Goal: Task Accomplishment & Management: Complete application form

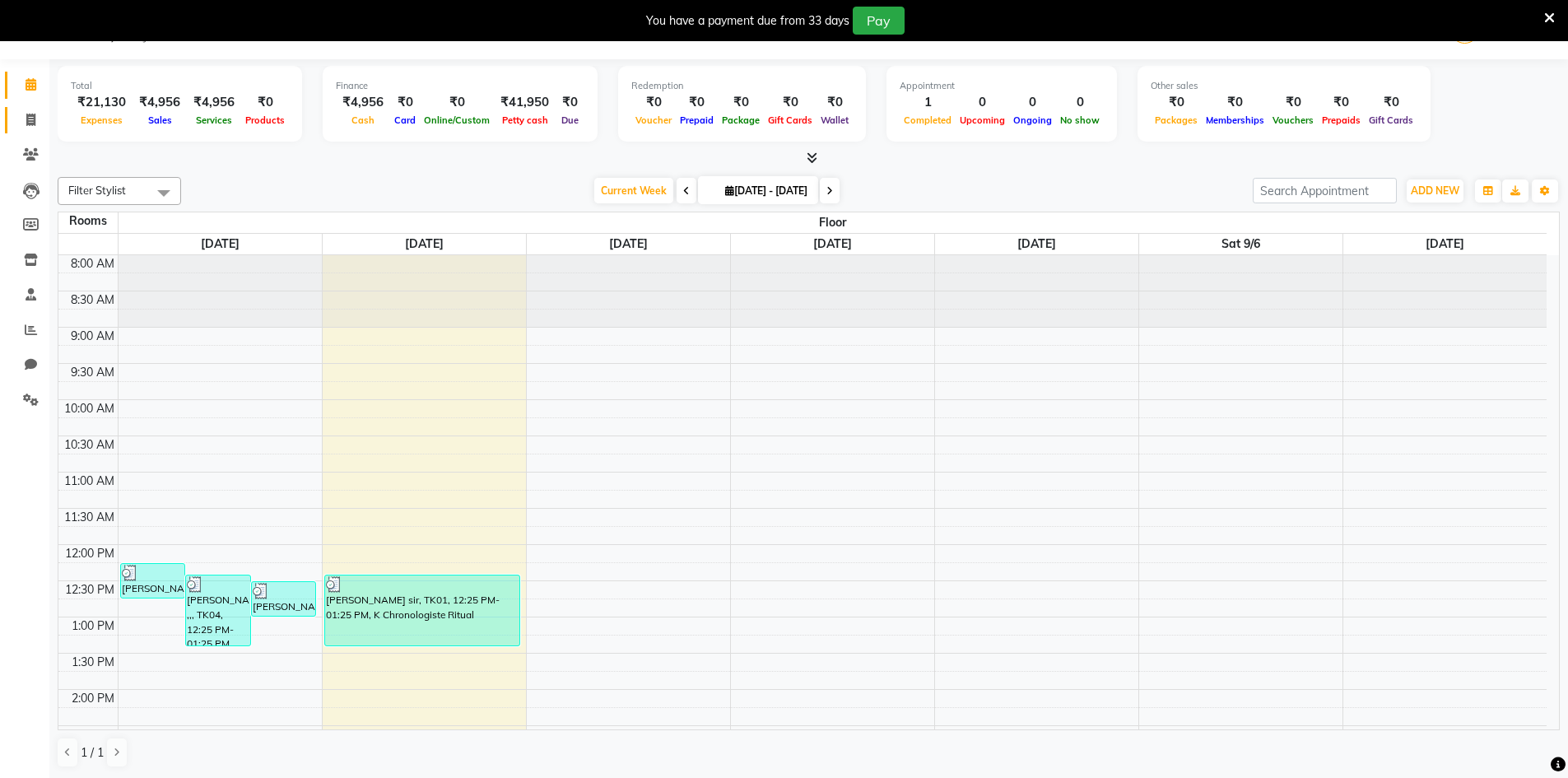
scroll to position [363, 0]
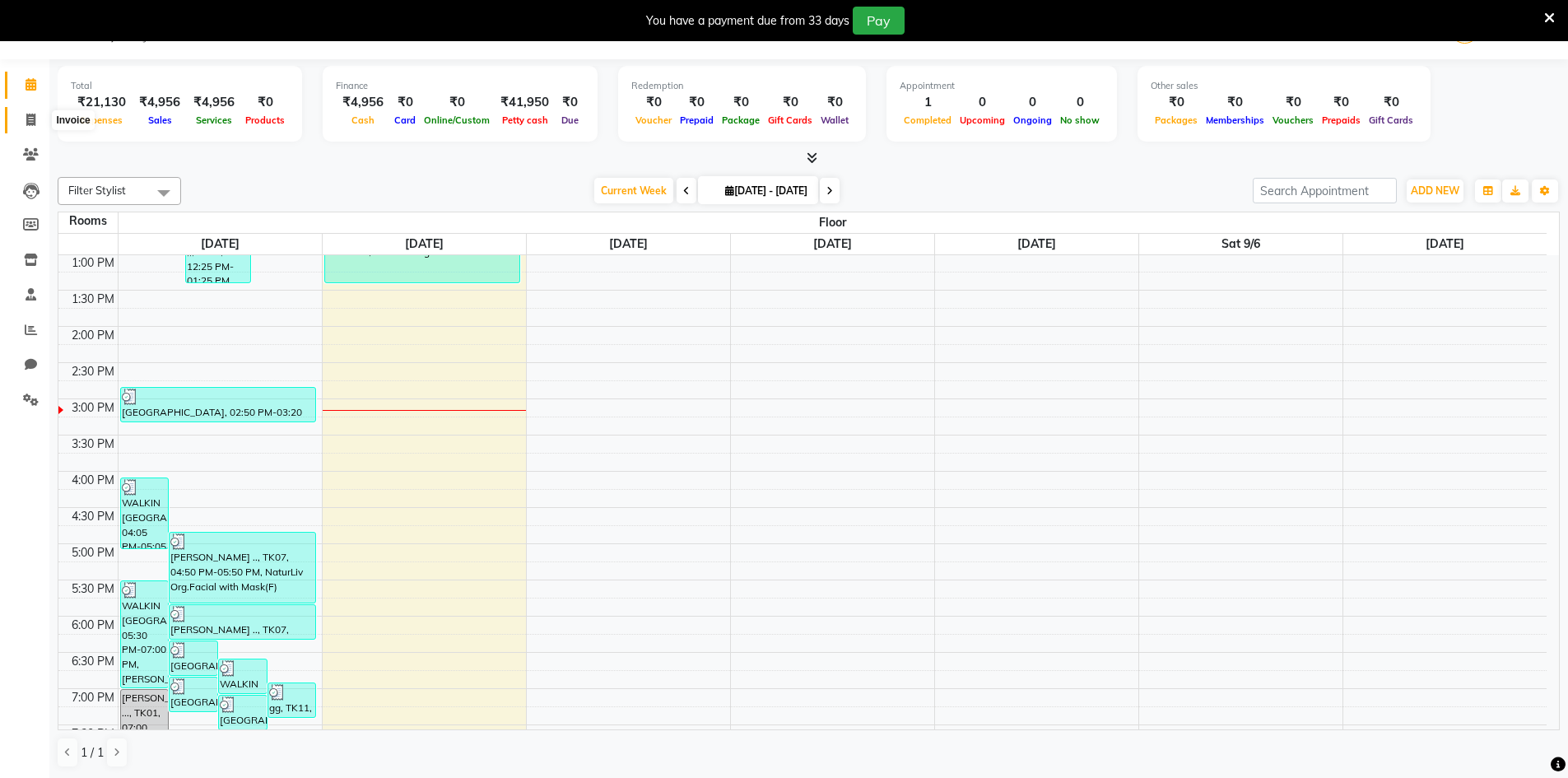
click at [24, 120] on span at bounding box center [30, 120] width 29 height 19
select select "service"
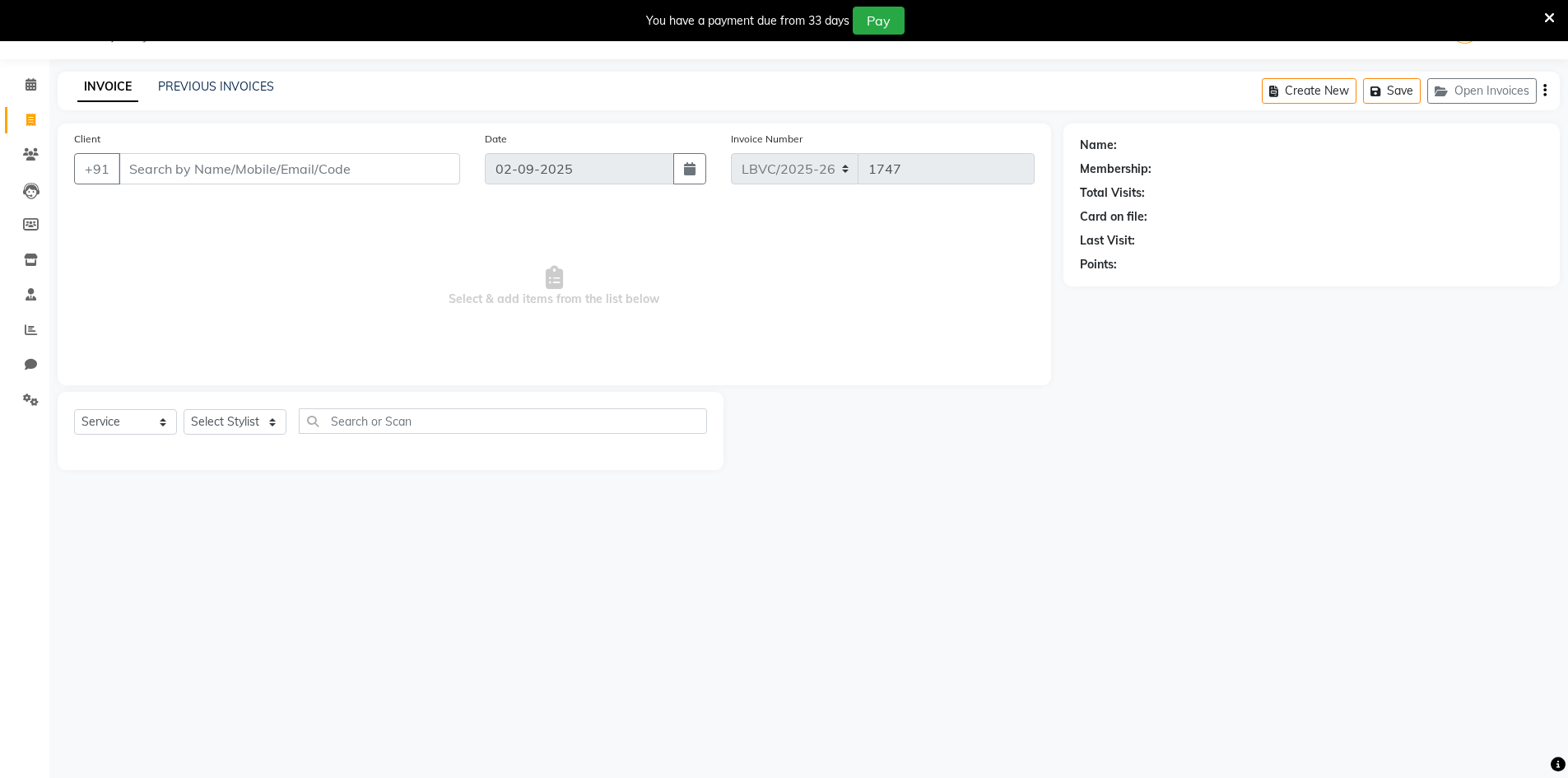
click at [249, 177] on input "Client" at bounding box center [290, 168] width 342 height 31
type input "9663379738"
click at [425, 167] on span "Add Client" at bounding box center [417, 169] width 65 height 16
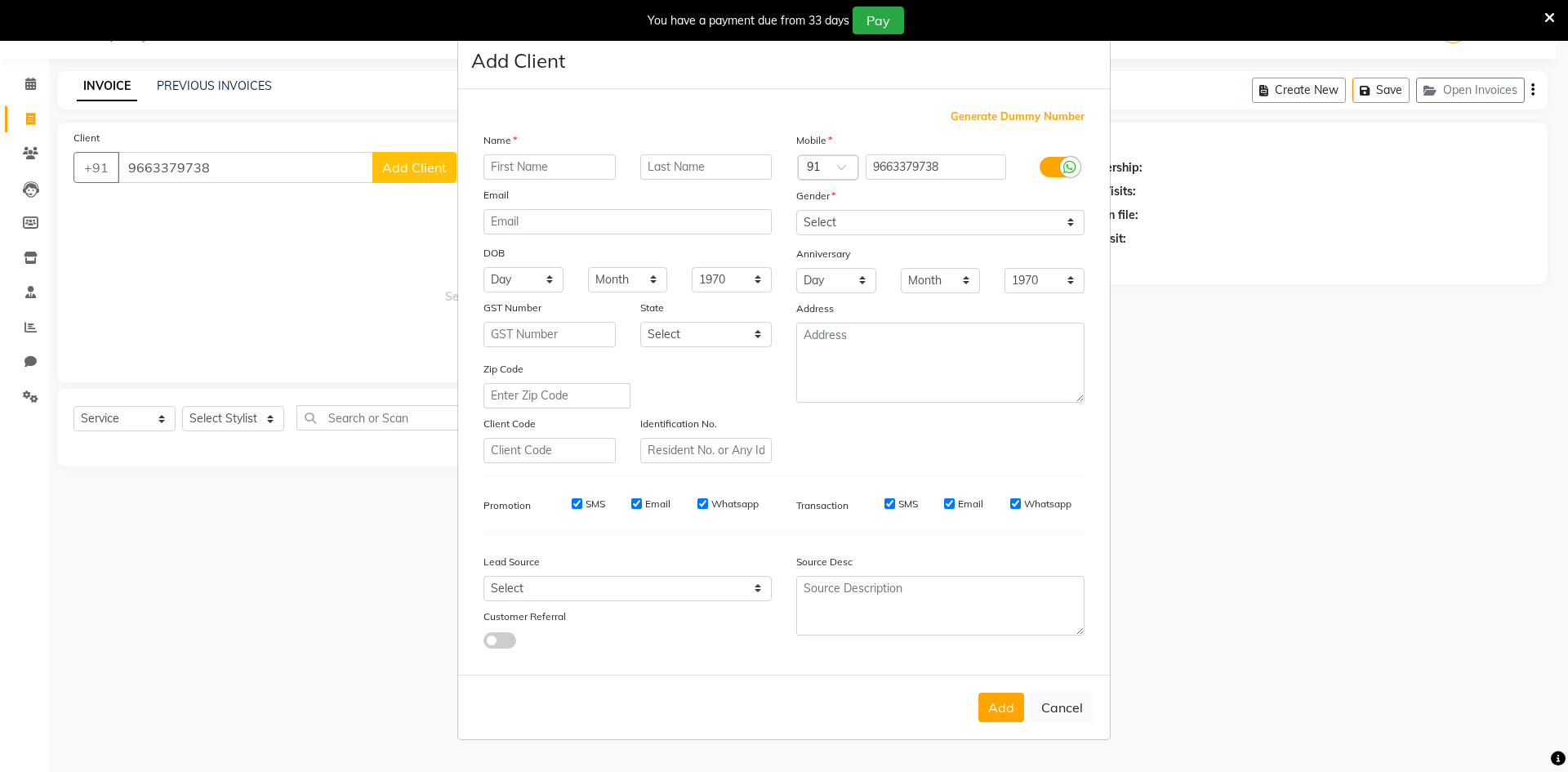
type input "p"
type input "[PERSON_NAME]"
click at [684, 167] on input "text" at bounding box center [706, 168] width 132 height 26
type input ".."
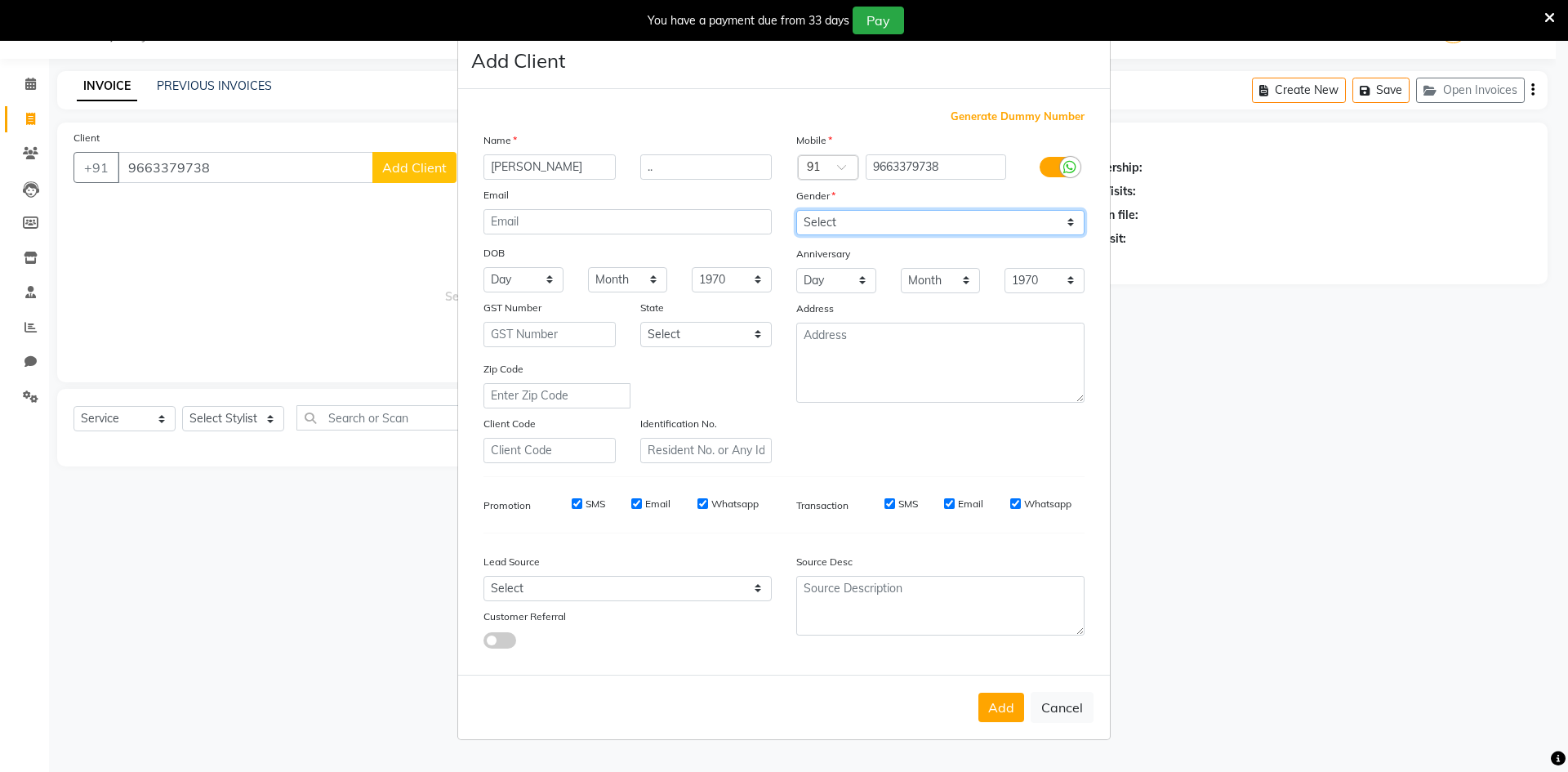
click at [901, 223] on select "Select [DEMOGRAPHIC_DATA] [DEMOGRAPHIC_DATA] Other Prefer Not To Say" at bounding box center [940, 223] width 289 height 26
select select "[DEMOGRAPHIC_DATA]"
click at [796, 210] on select "Select [DEMOGRAPHIC_DATA] [DEMOGRAPHIC_DATA] Other Prefer Not To Say" at bounding box center [940, 223] width 289 height 26
click at [998, 705] on button "Add" at bounding box center [1002, 708] width 46 height 30
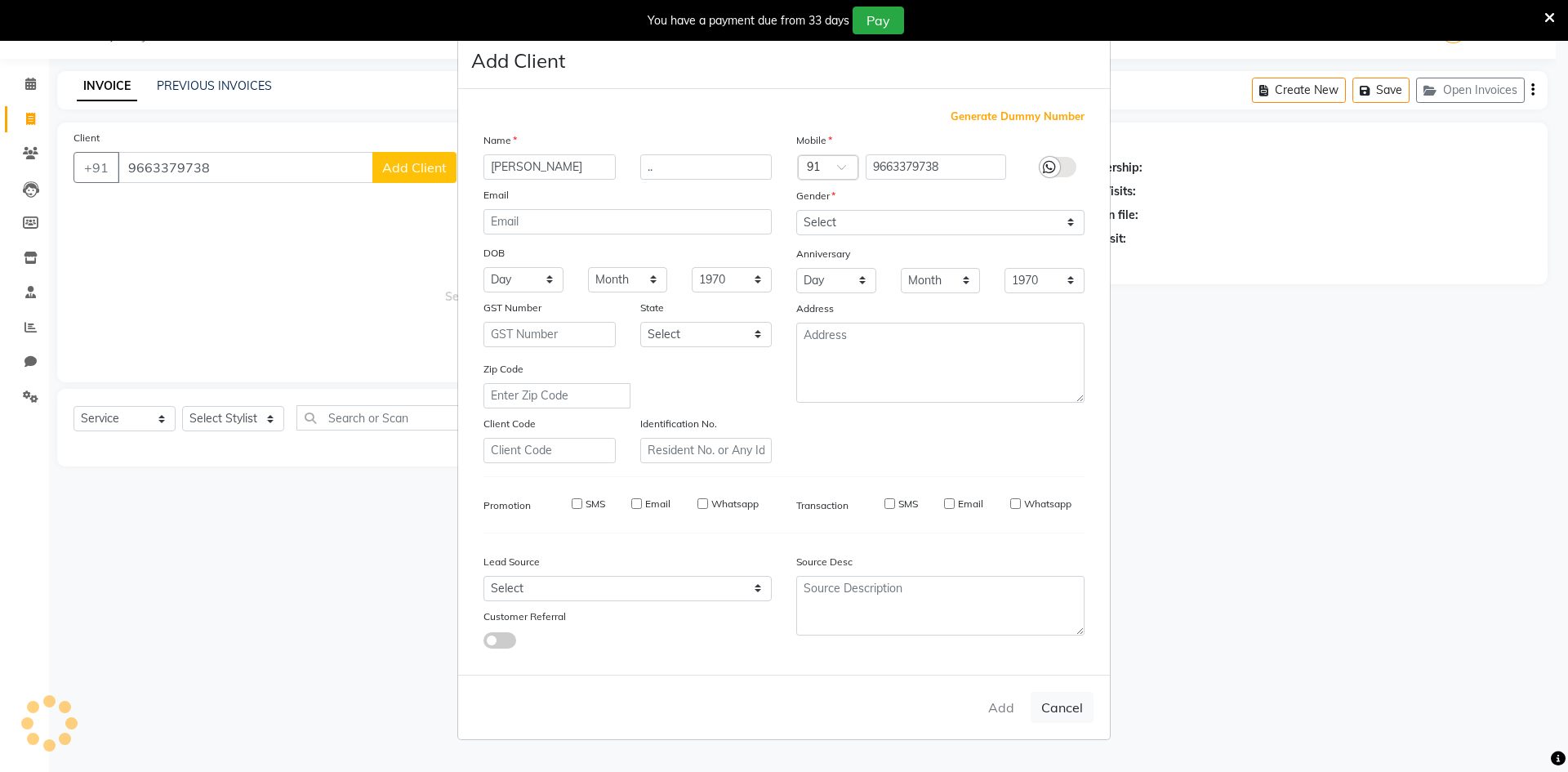
select select
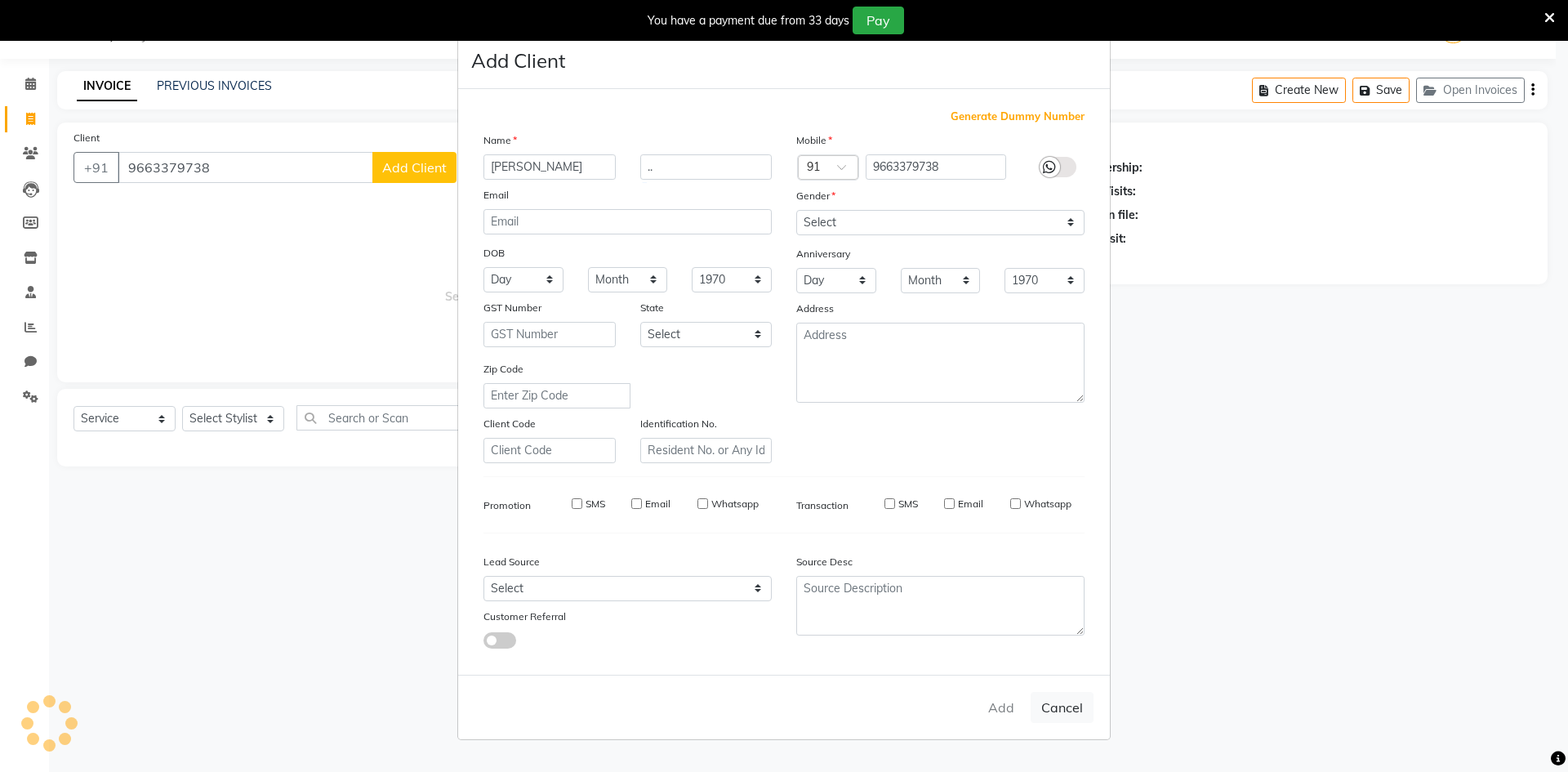
select select
checkbox input "false"
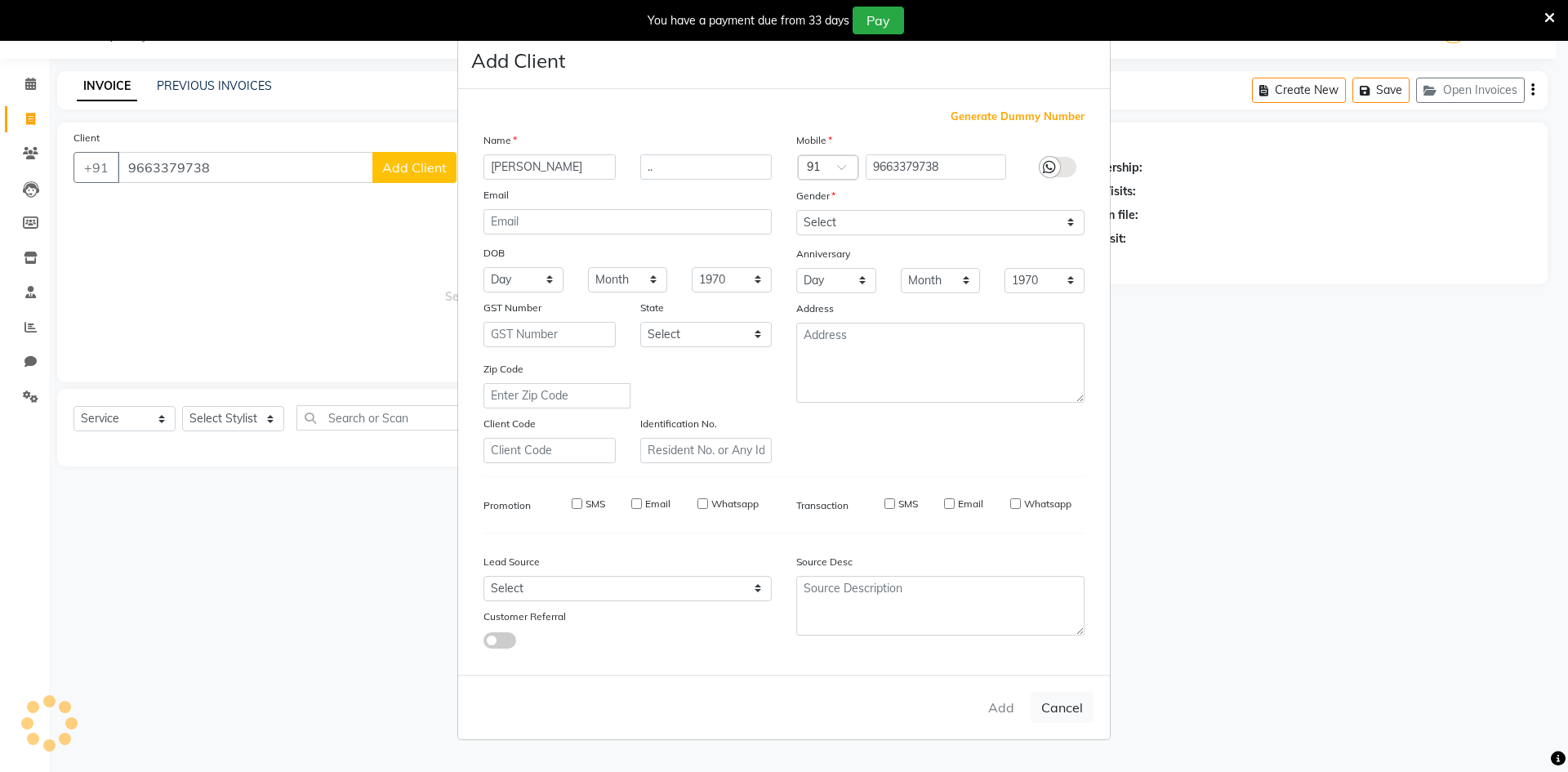
checkbox input "false"
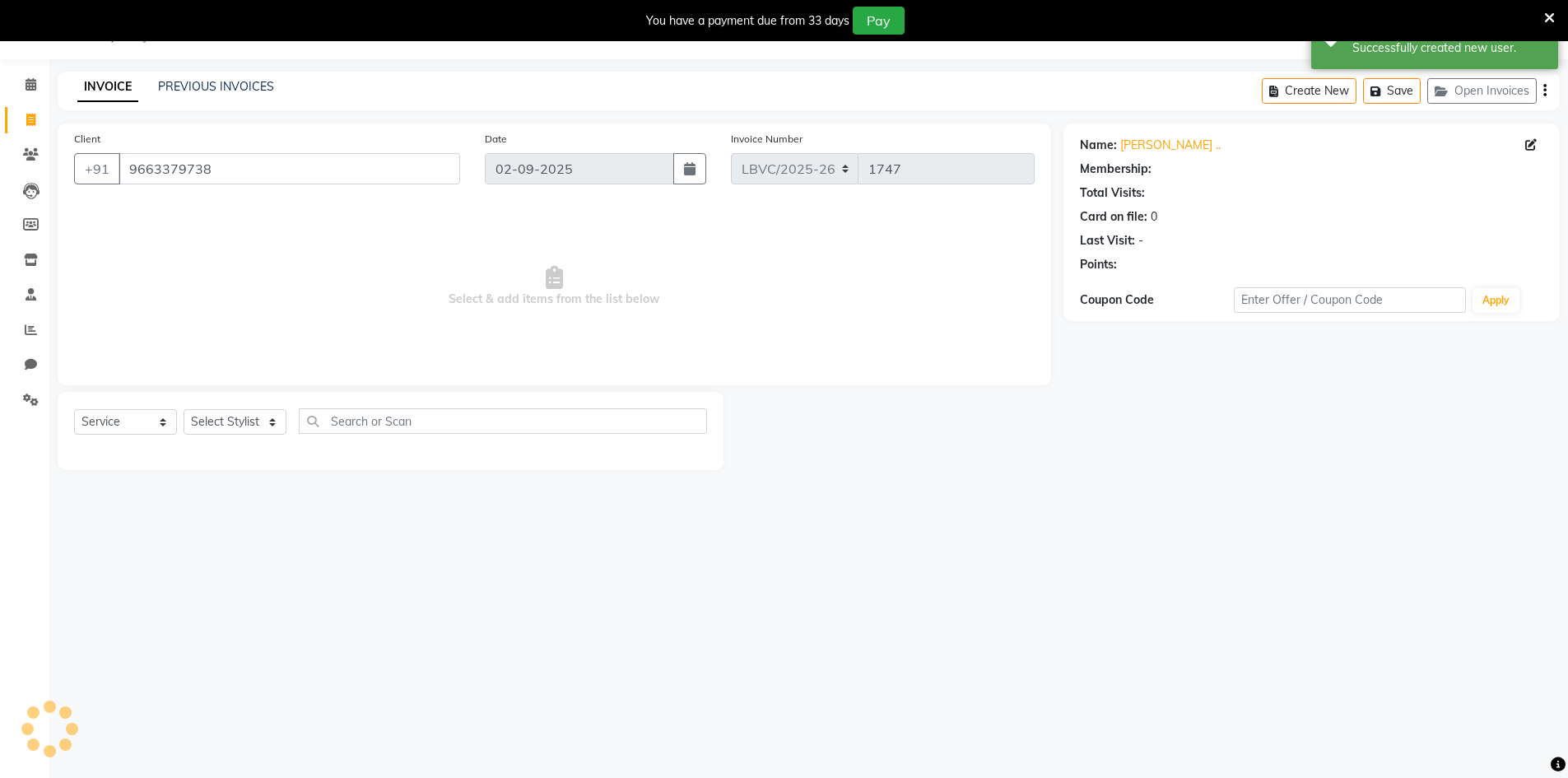
select select "1: Object"
click at [245, 423] on select "Select Stylist Counter_Sales Manager [PERSON_NAME] [PERSON_NAME] [PERSON_NAME]" at bounding box center [235, 422] width 103 height 26
select select "87804"
click at [184, 409] on select "Select Stylist Counter_Sales Manager [PERSON_NAME] [PERSON_NAME] [PERSON_NAME]" at bounding box center [235, 422] width 103 height 26
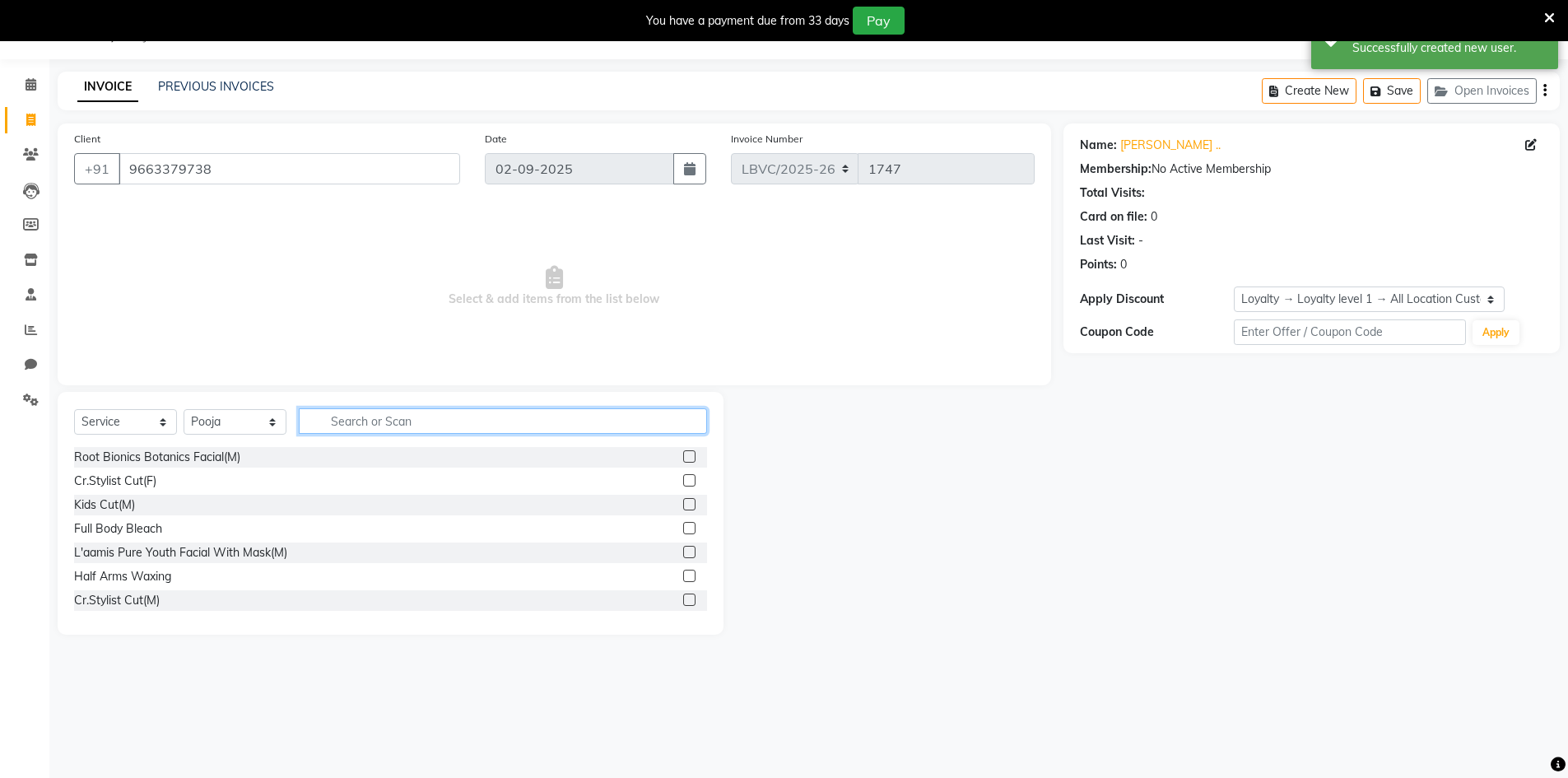
click at [342, 429] on input "text" at bounding box center [503, 421] width 408 height 26
type input "ped"
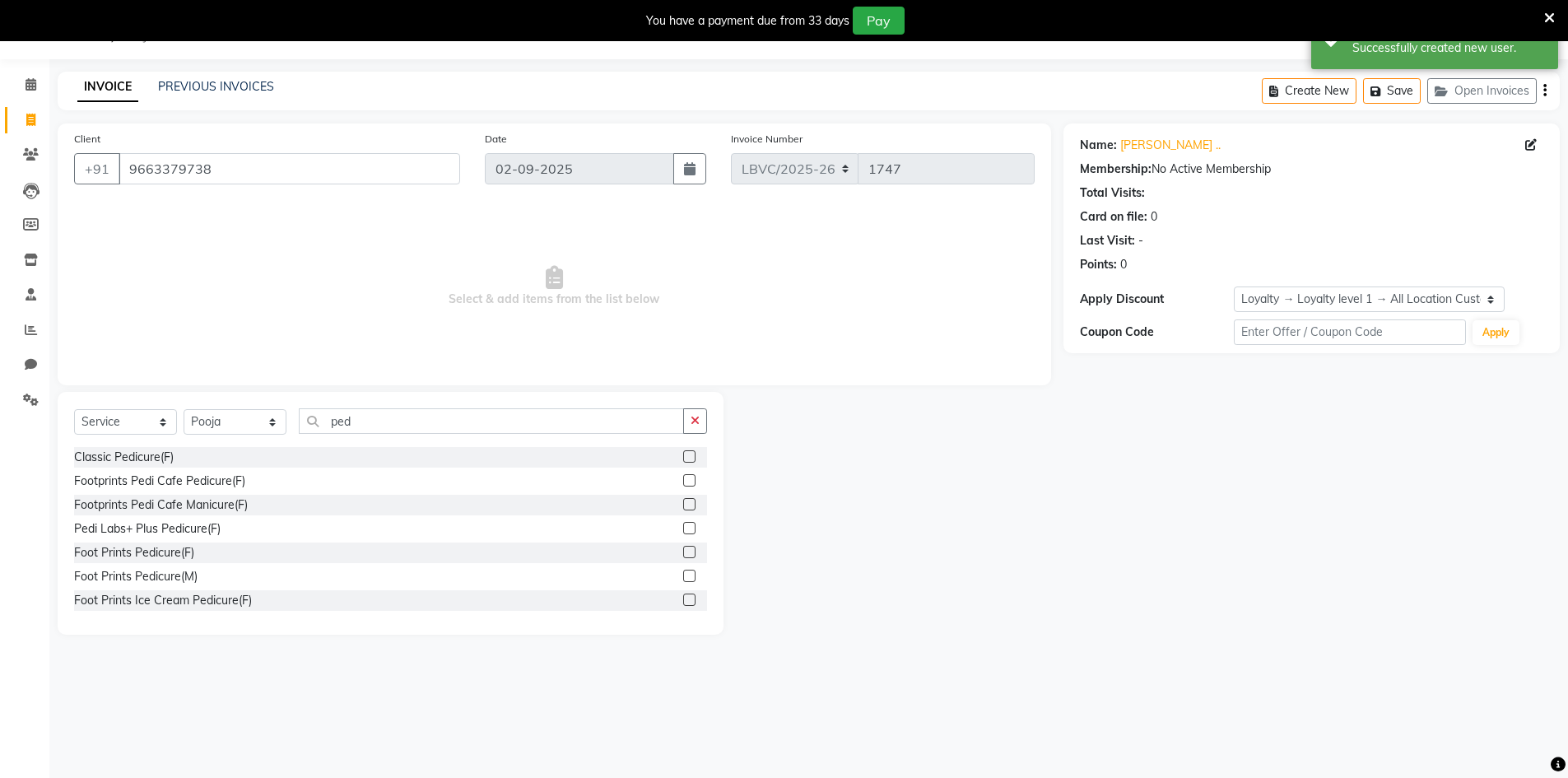
click at [683, 560] on div at bounding box center [688, 554] width 11 height 17
click at [683, 554] on label at bounding box center [689, 552] width 12 height 12
click at [683, 554] on input "checkbox" at bounding box center [688, 553] width 11 height 11
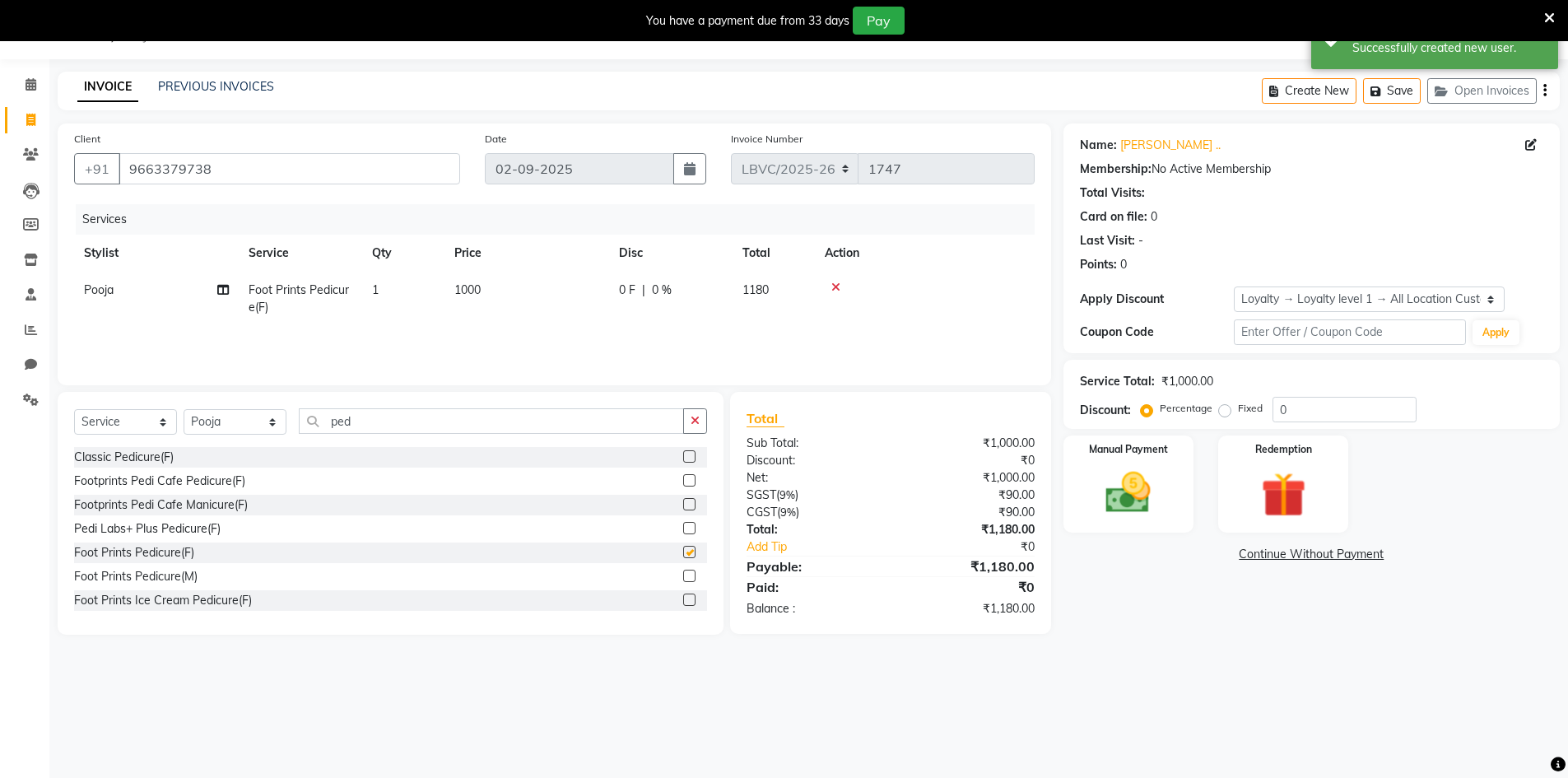
checkbox input "false"
drag, startPoint x: 384, startPoint y: 427, endPoint x: 250, endPoint y: 422, distance: 134.1
click at [254, 422] on div "Select Service Product Membership Package Voucher Prepaid Gift Card Select Styl…" at bounding box center [390, 427] width 633 height 39
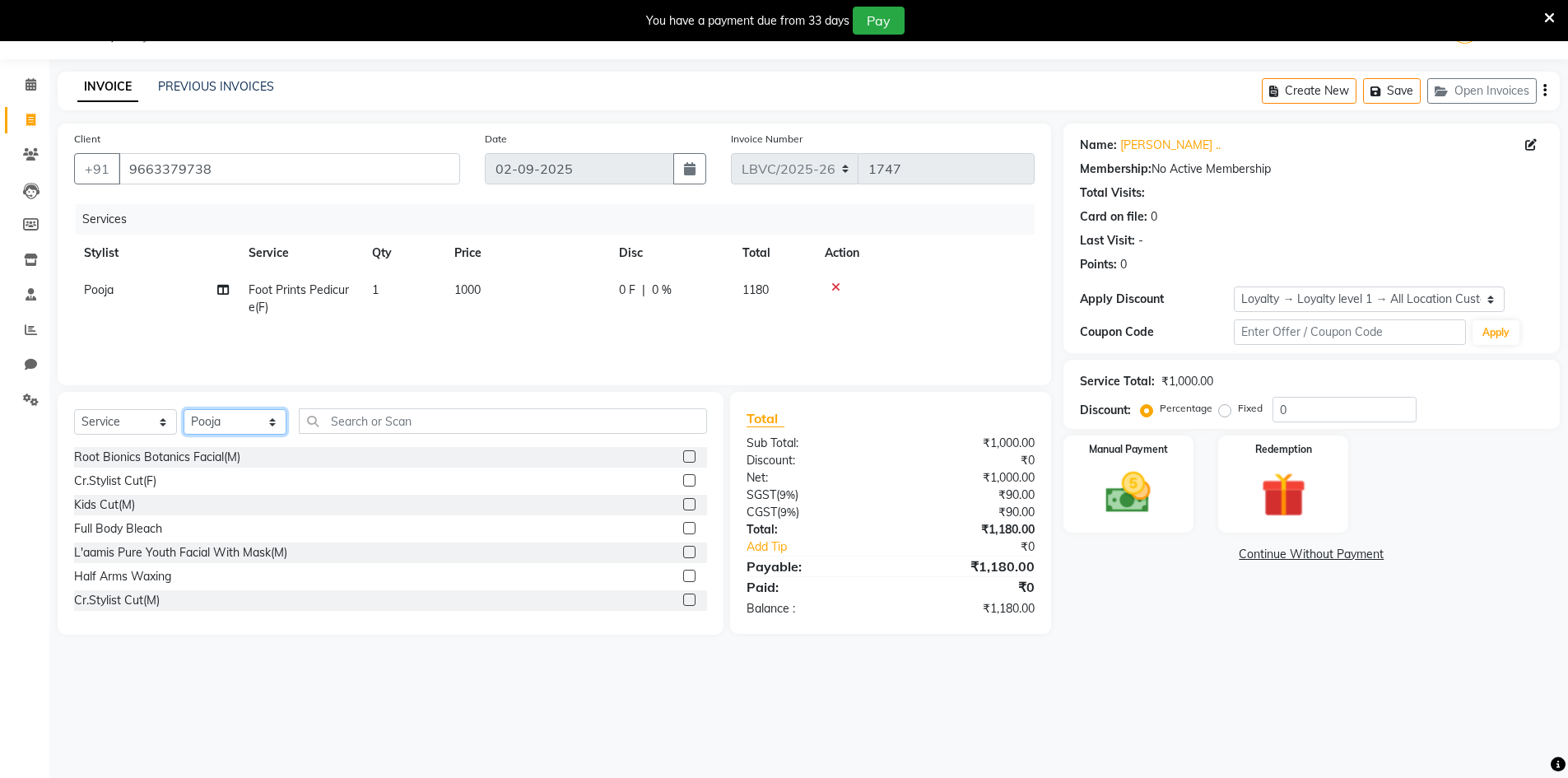
drag, startPoint x: 199, startPoint y: 418, endPoint x: 226, endPoint y: 418, distance: 27.0
click at [199, 418] on select "Select Stylist Counter_Sales Manager [PERSON_NAME] [PERSON_NAME] [PERSON_NAME]" at bounding box center [235, 422] width 103 height 26
select select "87802"
click at [222, 653] on main "INVOICE PREVIOUS INVOICES Create New Save Open Invoices Client [PHONE_NUMBER] D…" at bounding box center [807, 366] width 1518 height 588
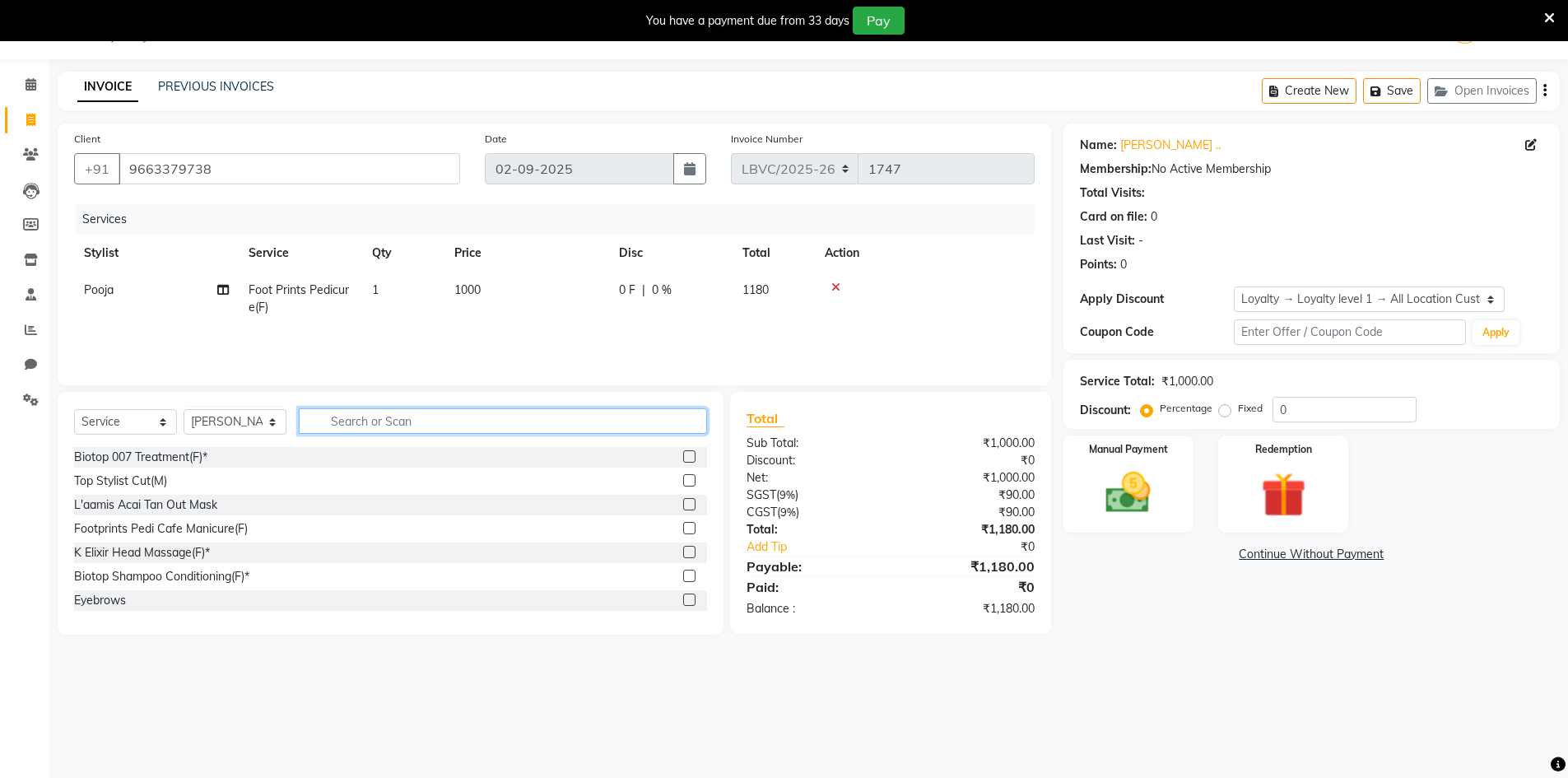
click at [387, 428] on input "text" at bounding box center [503, 421] width 408 height 26
type input "cut"
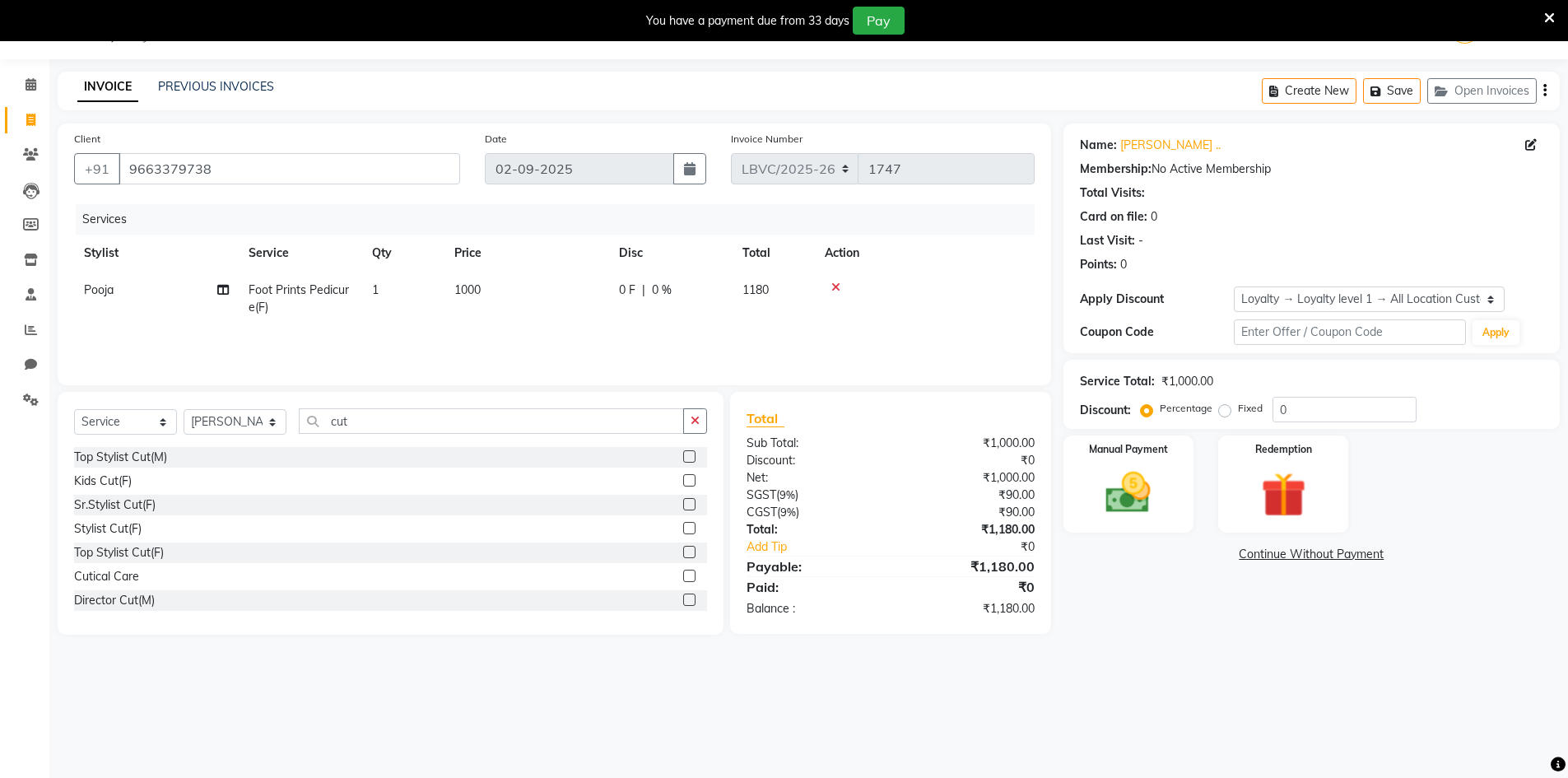
click at [683, 526] on label at bounding box center [689, 528] width 12 height 12
click at [683, 526] on input "checkbox" at bounding box center [688, 529] width 11 height 11
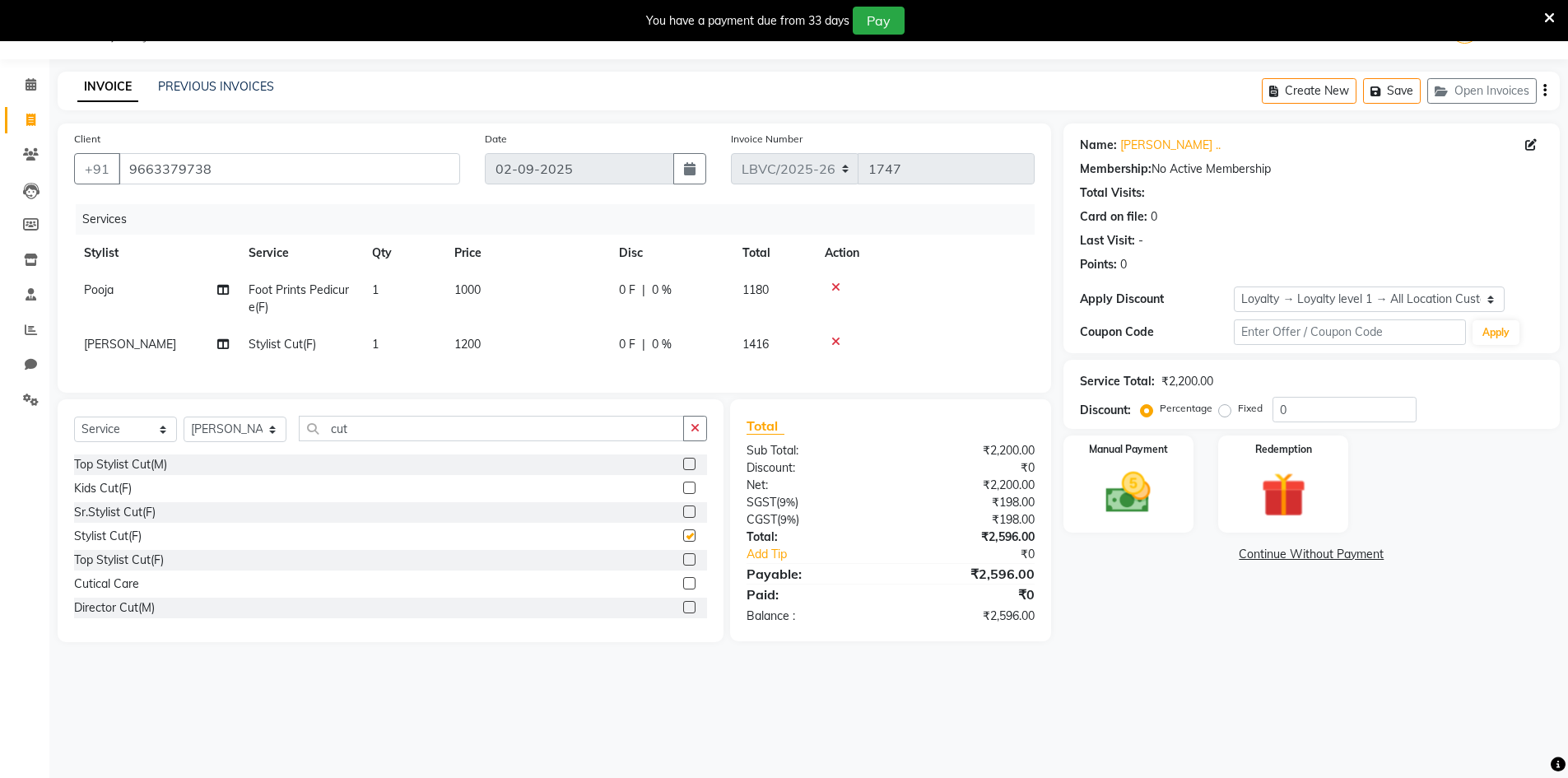
checkbox input "false"
click at [470, 343] on span "1200" at bounding box center [468, 344] width 26 height 15
select select "87802"
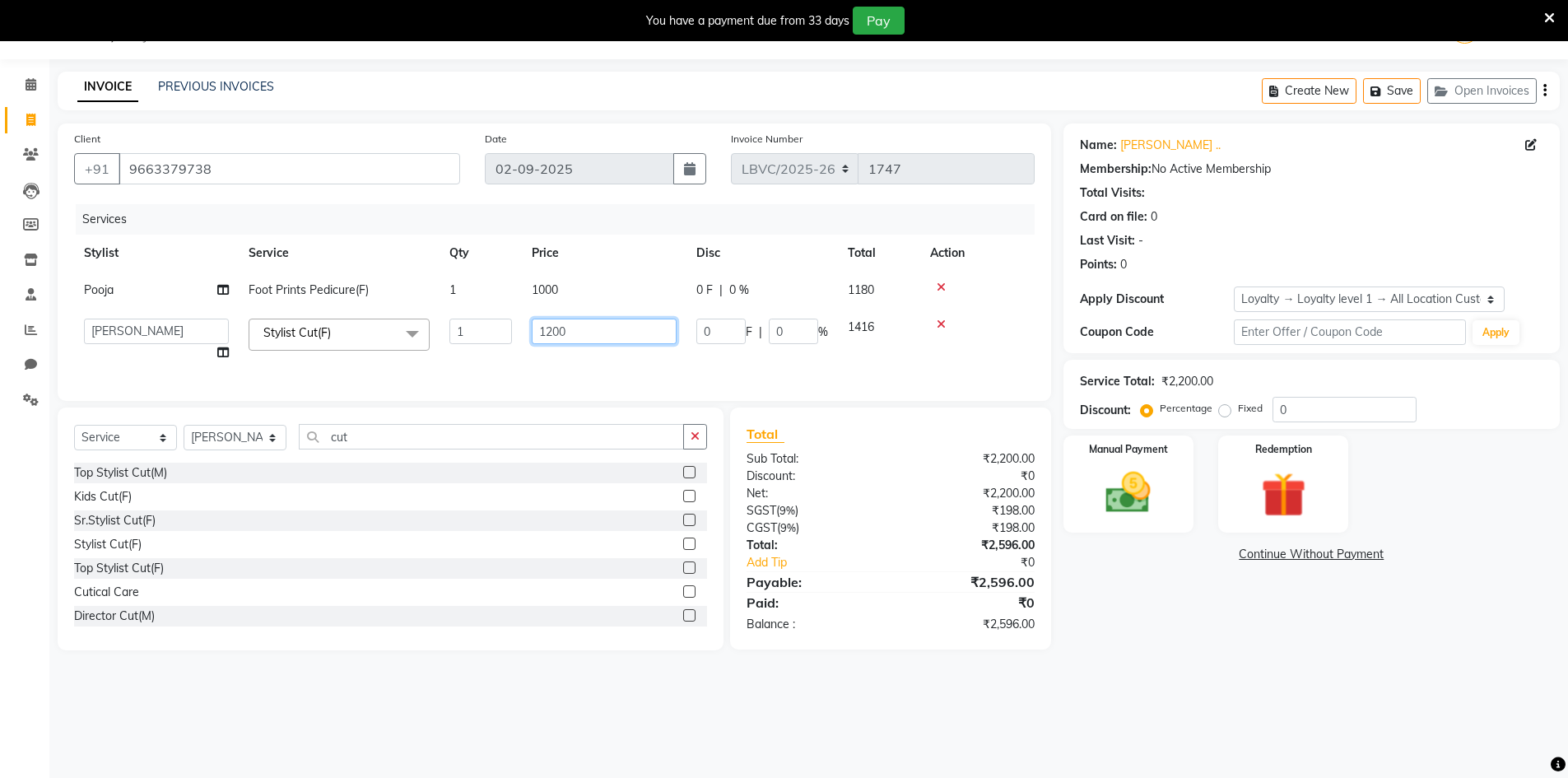
drag, startPoint x: 637, startPoint y: 330, endPoint x: 432, endPoint y: 312, distance: 205.8
click at [446, 315] on tr "Counter_Sales Manager [PERSON_NAME] Naobi Pooja Rashi [PERSON_NAME] [PERSON_NAM…" at bounding box center [554, 340] width 960 height 63
type input "18000"
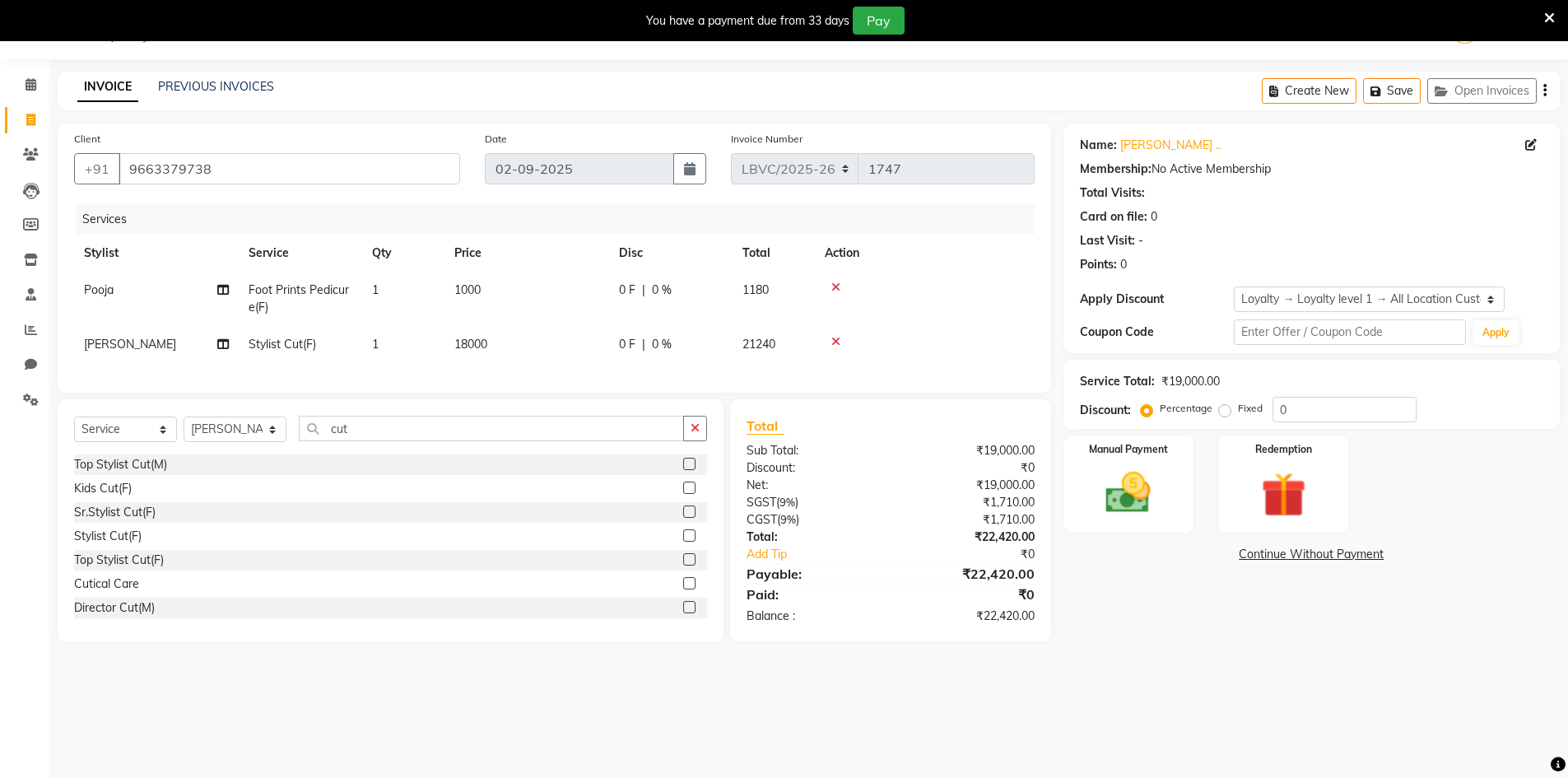
click at [575, 291] on td "1000" at bounding box center [527, 299] width 165 height 54
select select "87804"
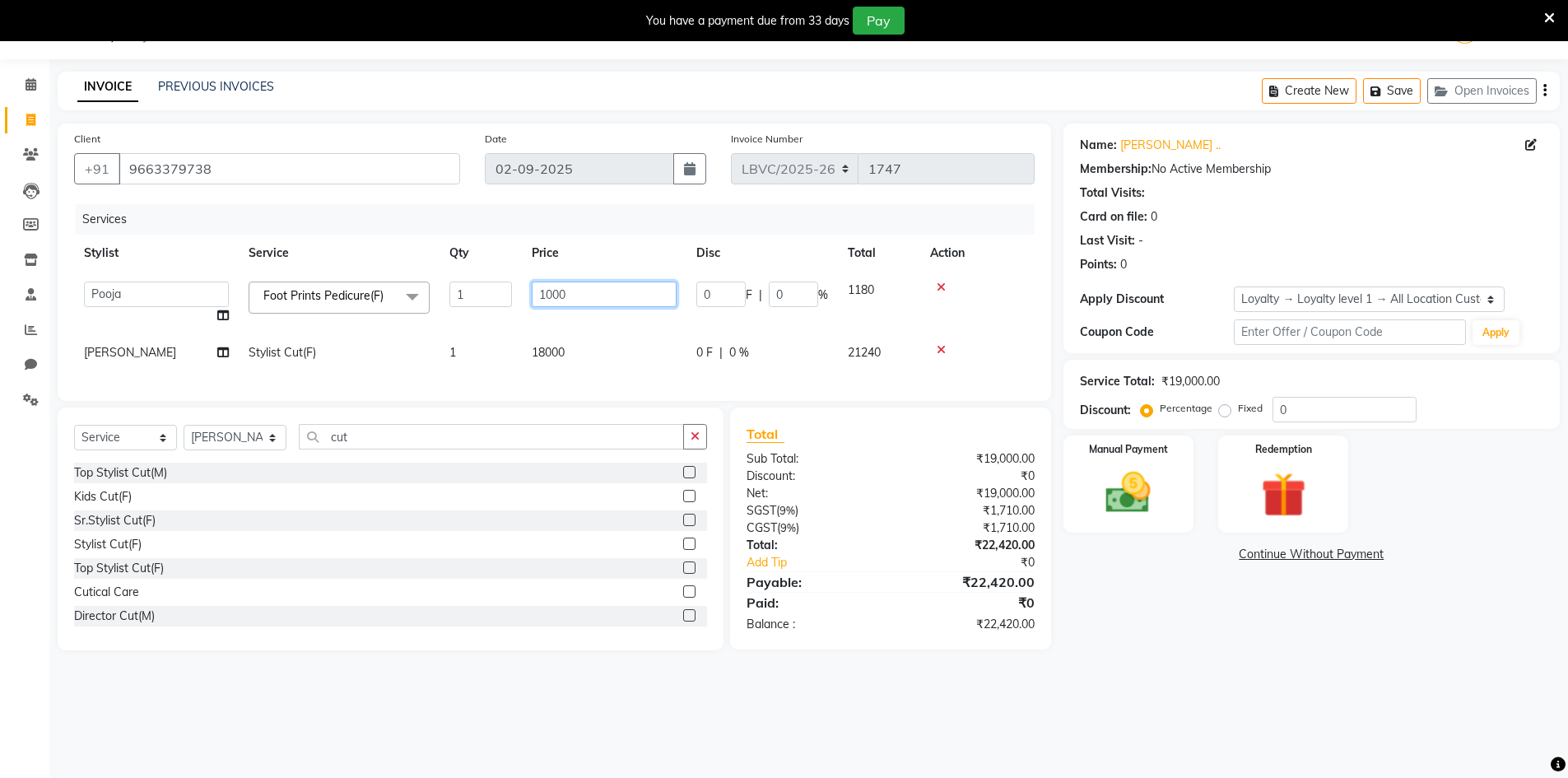
drag, startPoint x: 652, startPoint y: 293, endPoint x: 369, endPoint y: 265, distance: 284.4
click at [297, 275] on tr "Counter_Sales Manager [PERSON_NAME] Naobi Pooja Rashi [PERSON_NAME] [PERSON_NAM…" at bounding box center [554, 303] width 960 height 63
type input "1200"
click at [613, 329] on tbody "Counter_Sales Manager [PERSON_NAME] Naobi Pooja Rashi [PERSON_NAME] [PERSON_NAM…" at bounding box center [554, 322] width 960 height 100
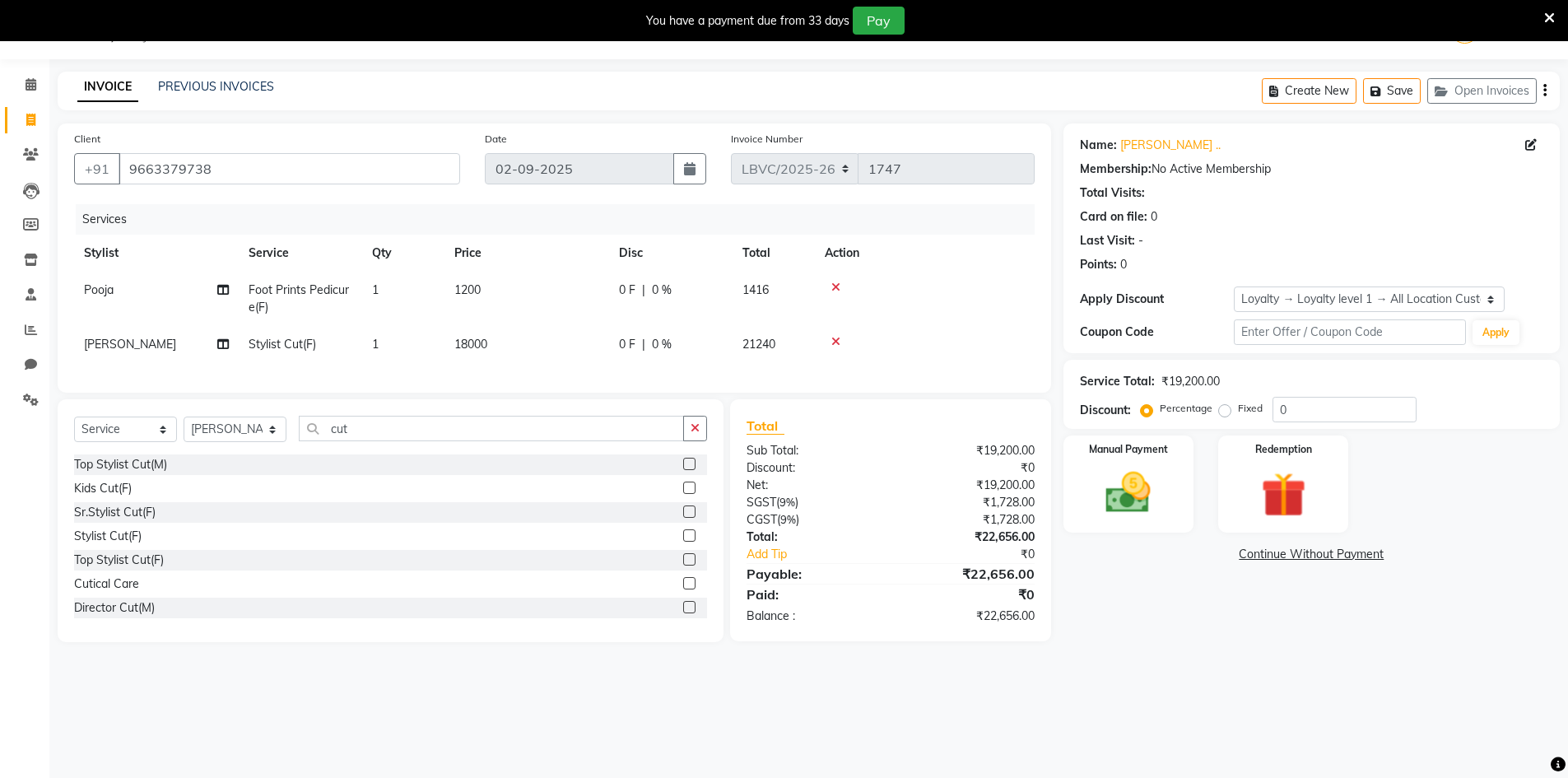
click at [462, 343] on span "18000" at bounding box center [471, 344] width 33 height 15
select select "87802"
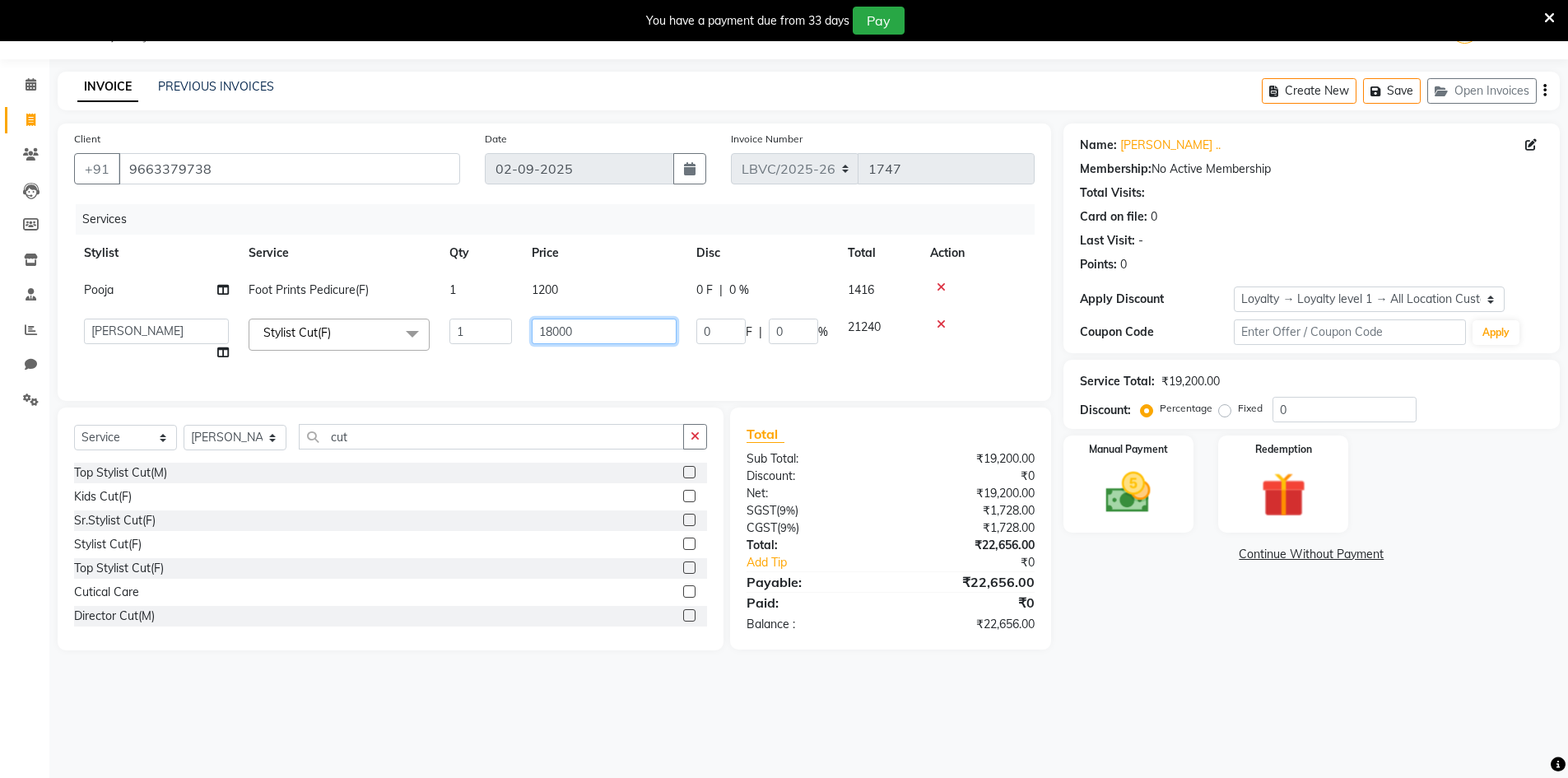
click at [601, 325] on input "18000" at bounding box center [604, 332] width 145 height 26
type input "1800"
click at [857, 683] on div "08047224946 Select Location × Looks [GEOGRAPHIC_DATA], [GEOGRAPHIC_DATA] Defaul…" at bounding box center [784, 389] width 1568 height 778
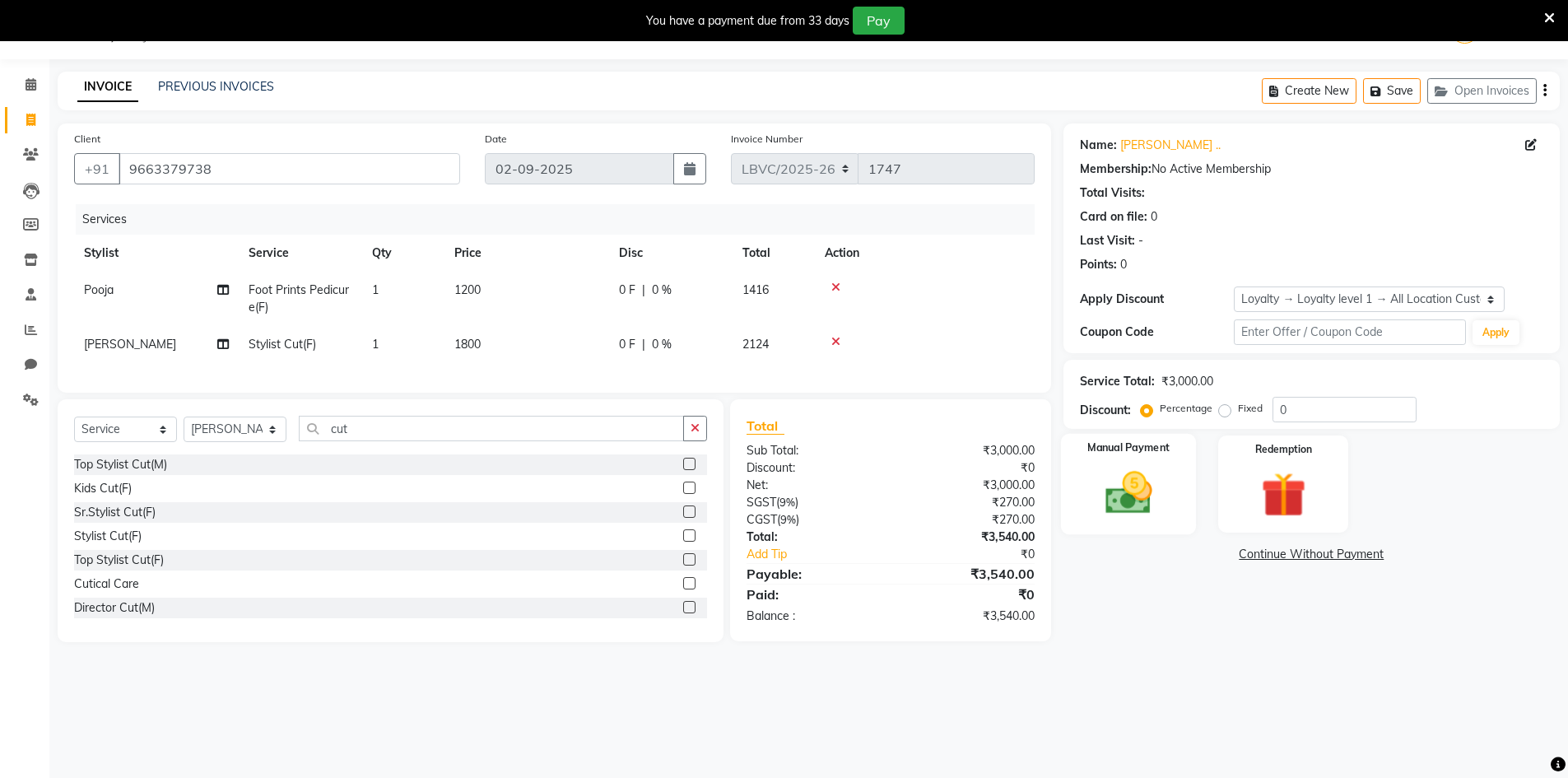
click at [1177, 485] on div "Manual Payment" at bounding box center [1128, 484] width 136 height 101
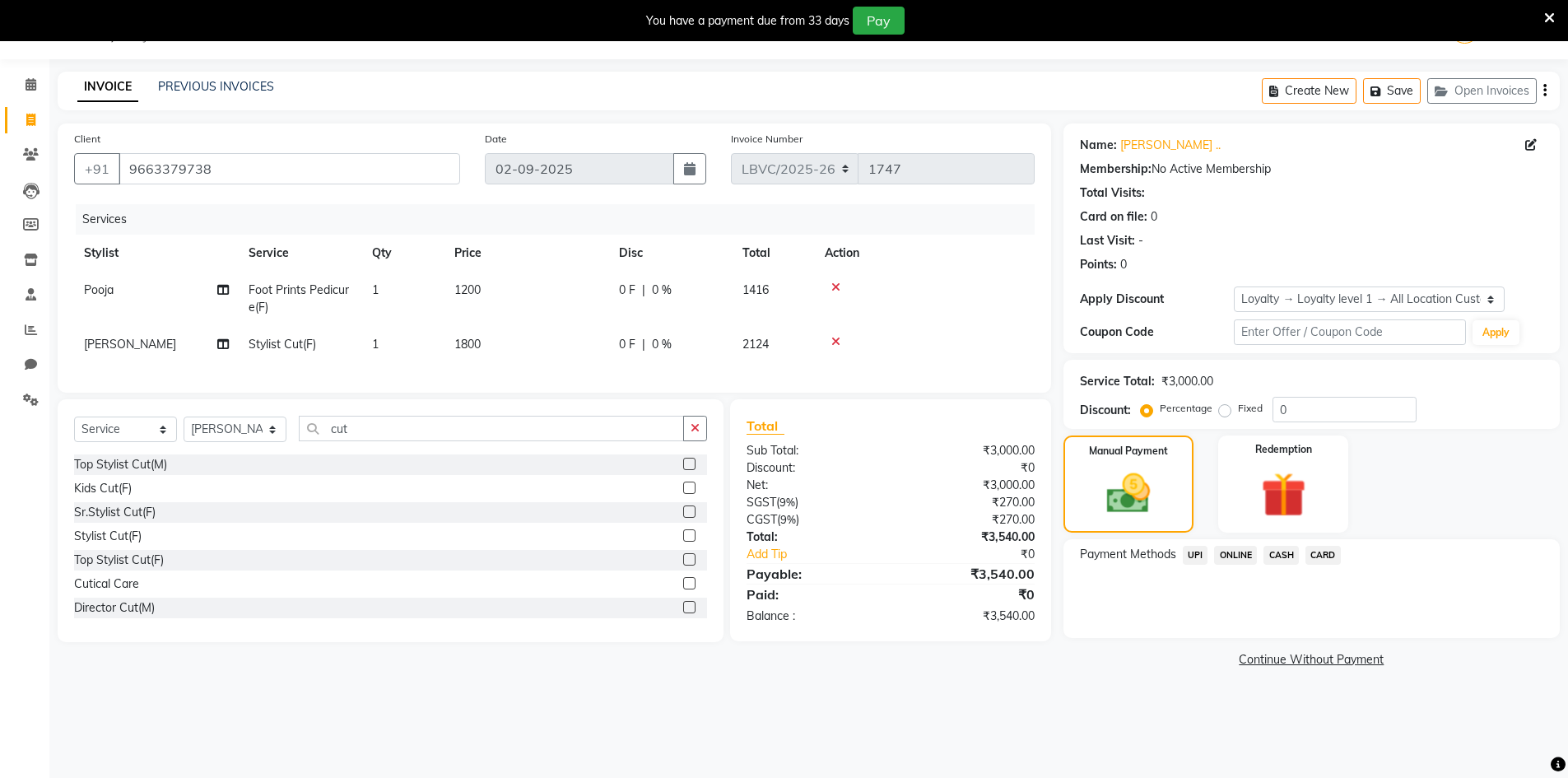
click at [1284, 552] on span "CASH" at bounding box center [1280, 555] width 35 height 19
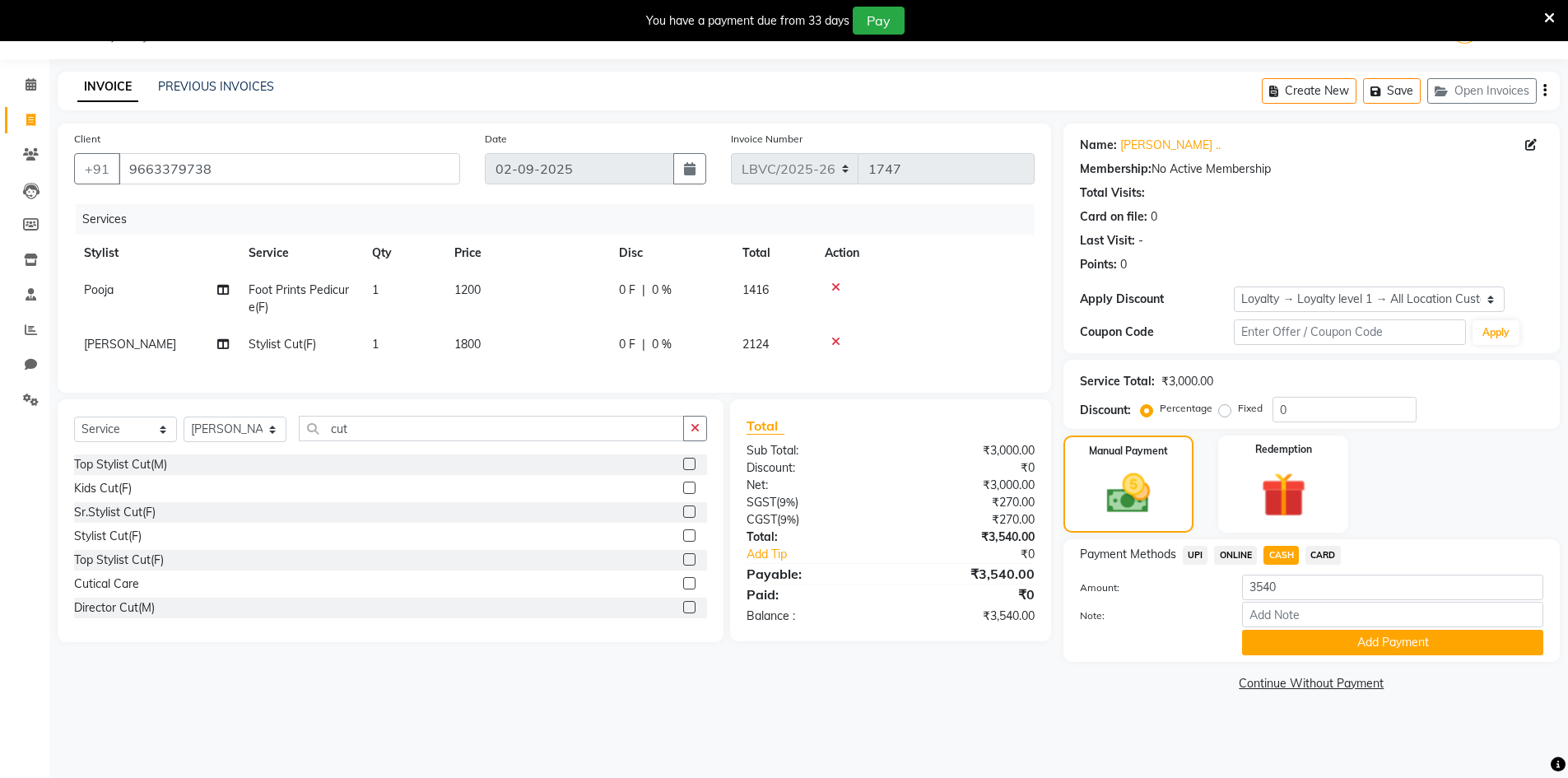
click at [1210, 550] on div "ONLINE" at bounding box center [1231, 557] width 49 height 22
click at [1200, 557] on span "UPI" at bounding box center [1195, 555] width 26 height 19
click at [1329, 650] on button "Add Payment" at bounding box center [1392, 643] width 301 height 26
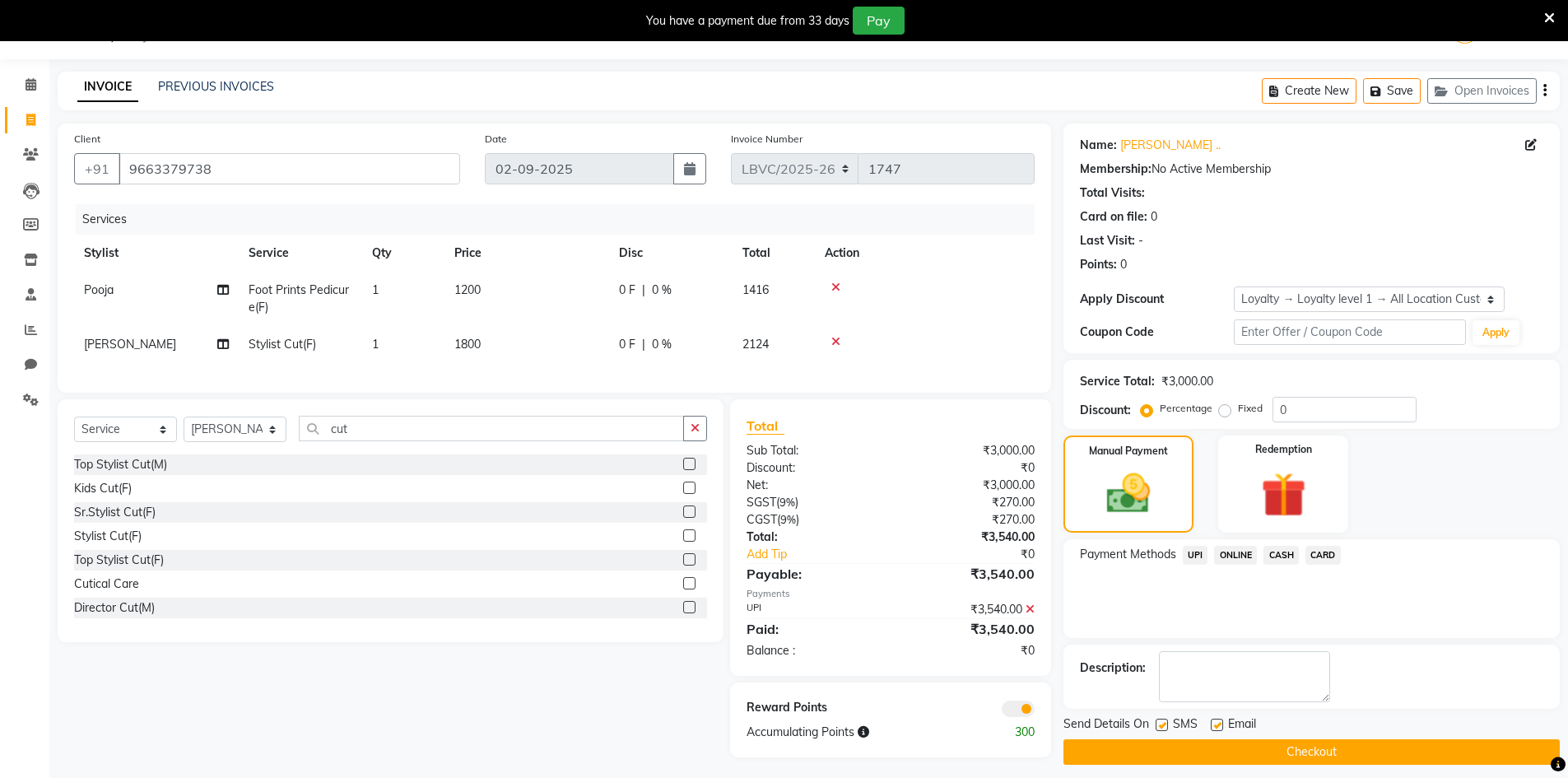
click at [1294, 758] on button "Checkout" at bounding box center [1311, 752] width 497 height 26
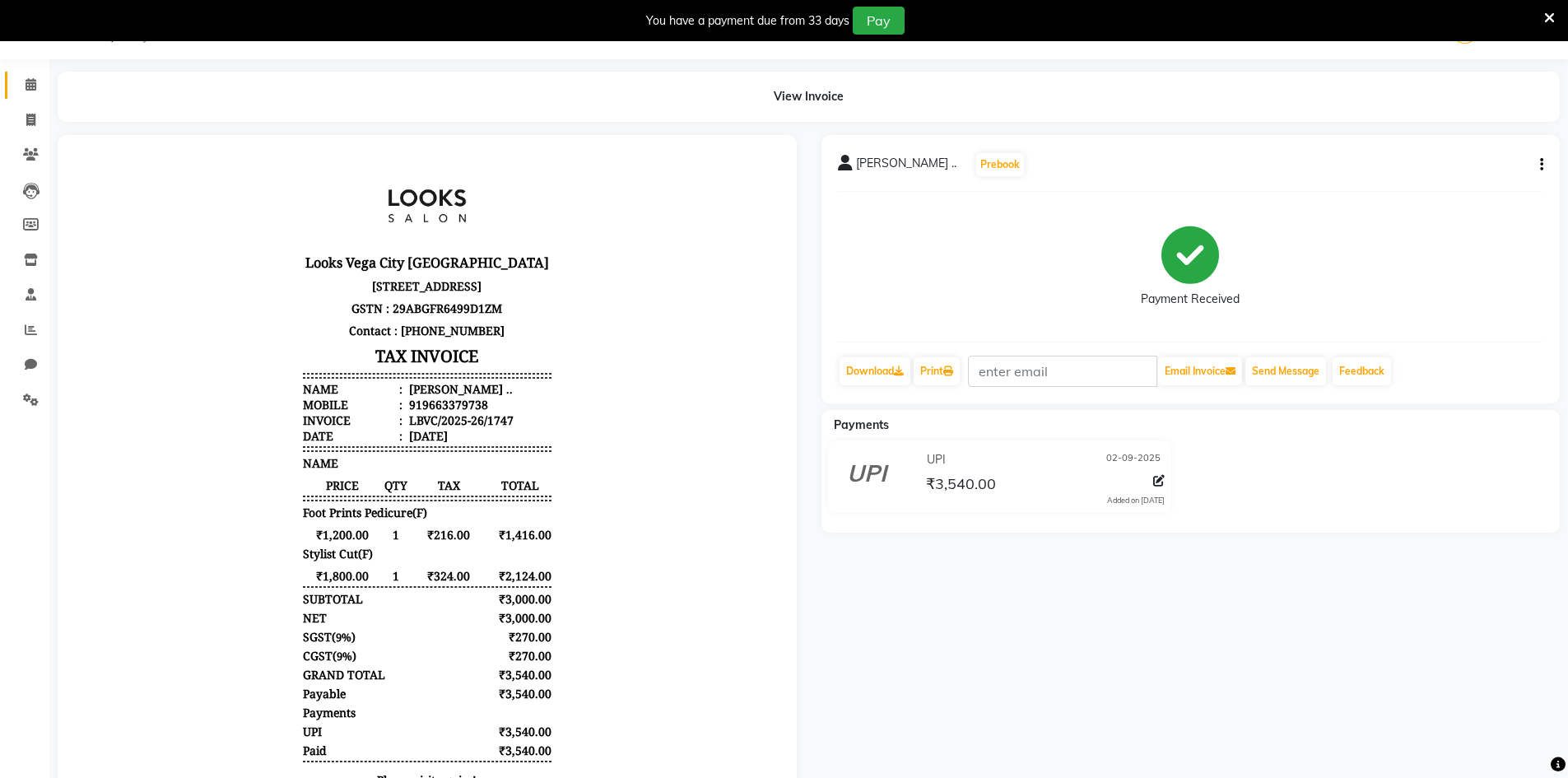
click at [17, 79] on span at bounding box center [30, 85] width 29 height 19
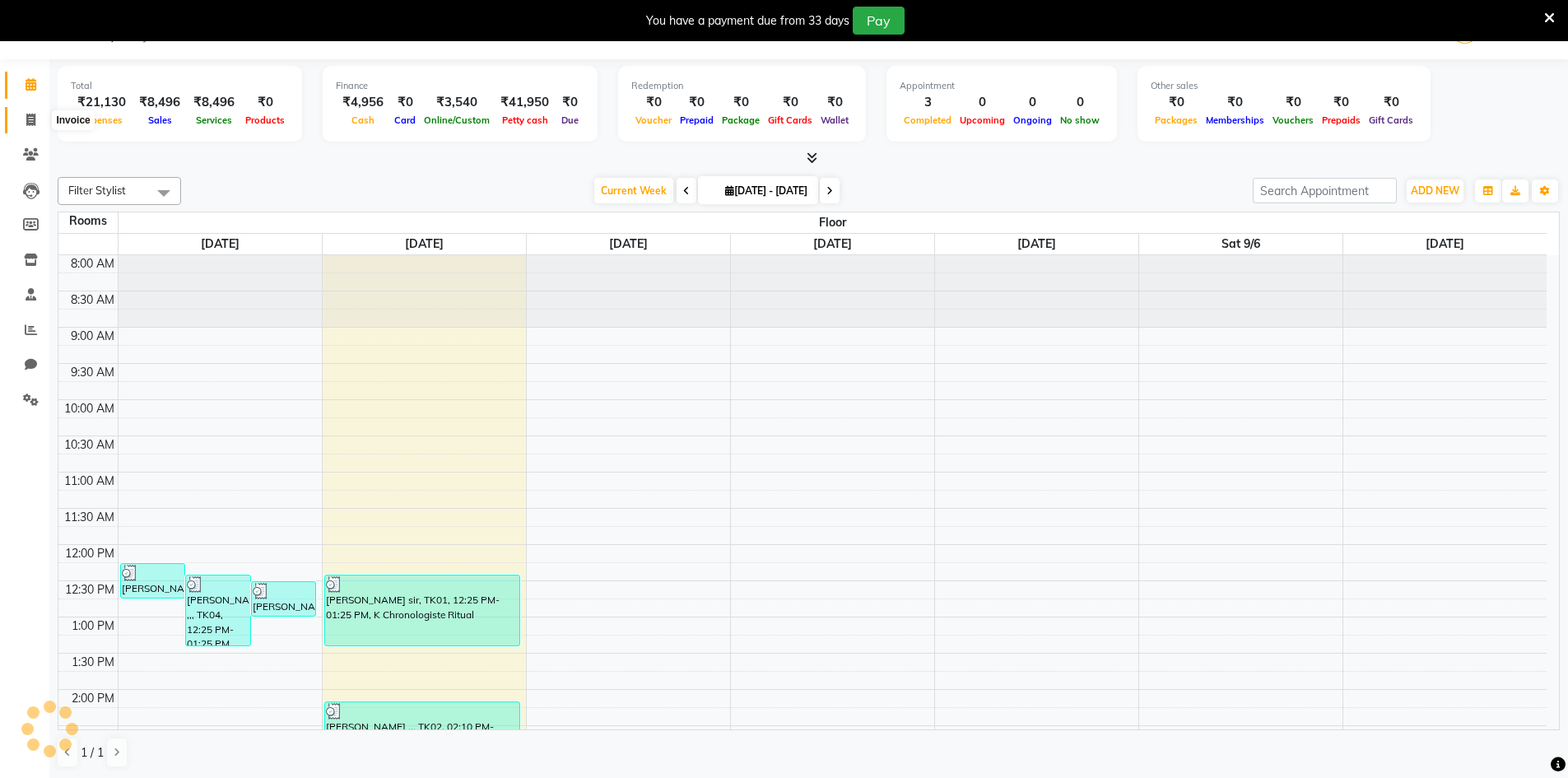
click at [38, 115] on span at bounding box center [30, 120] width 29 height 19
select select "service"
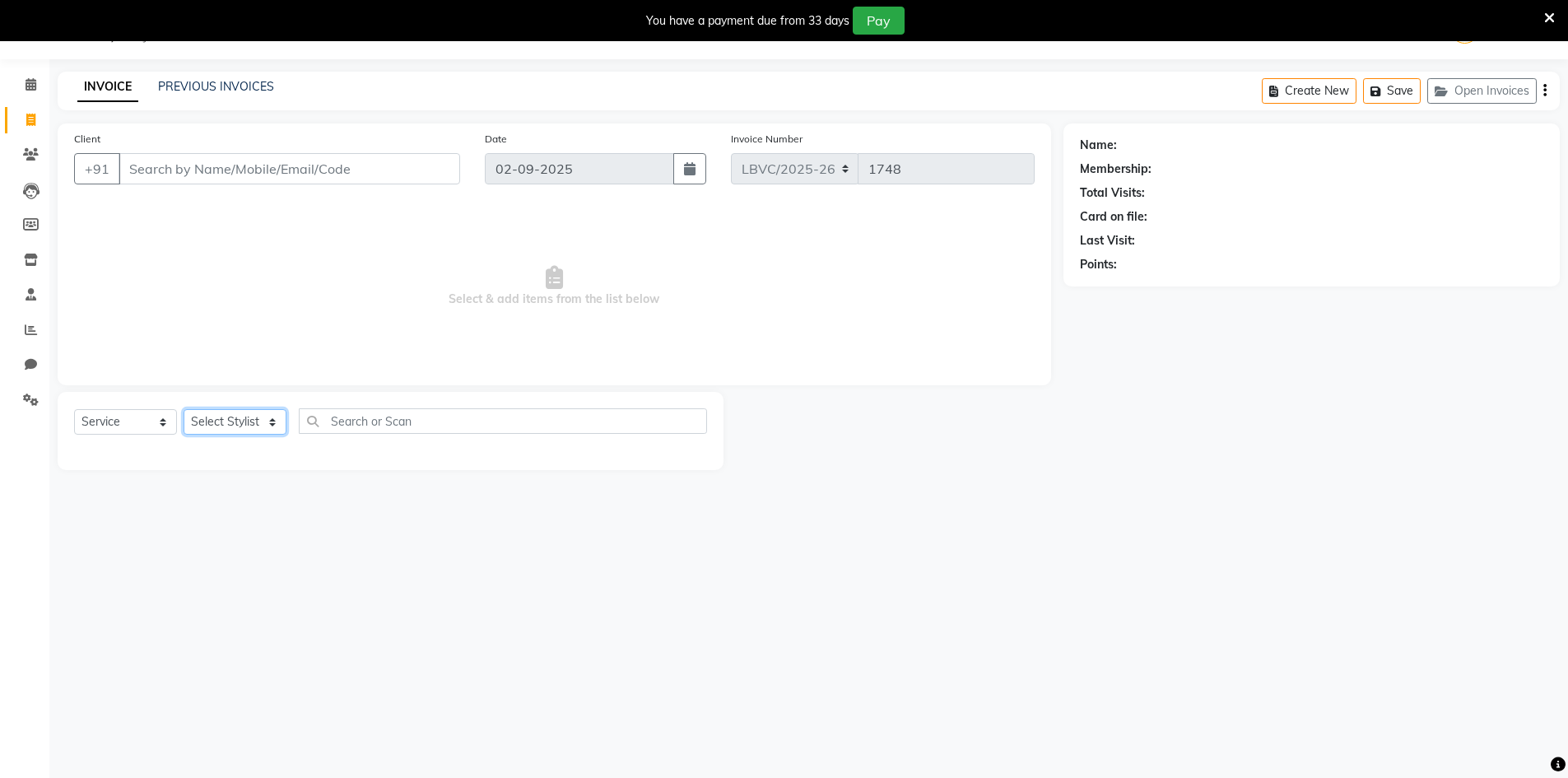
click at [274, 422] on select "Select Stylist Counter_Sales Manager [PERSON_NAME] [PERSON_NAME] [PERSON_NAME]" at bounding box center [235, 422] width 103 height 26
select select "87802"
click at [184, 409] on select "Select Stylist Counter_Sales Manager [PERSON_NAME] [PERSON_NAME] [PERSON_NAME]" at bounding box center [235, 422] width 103 height 26
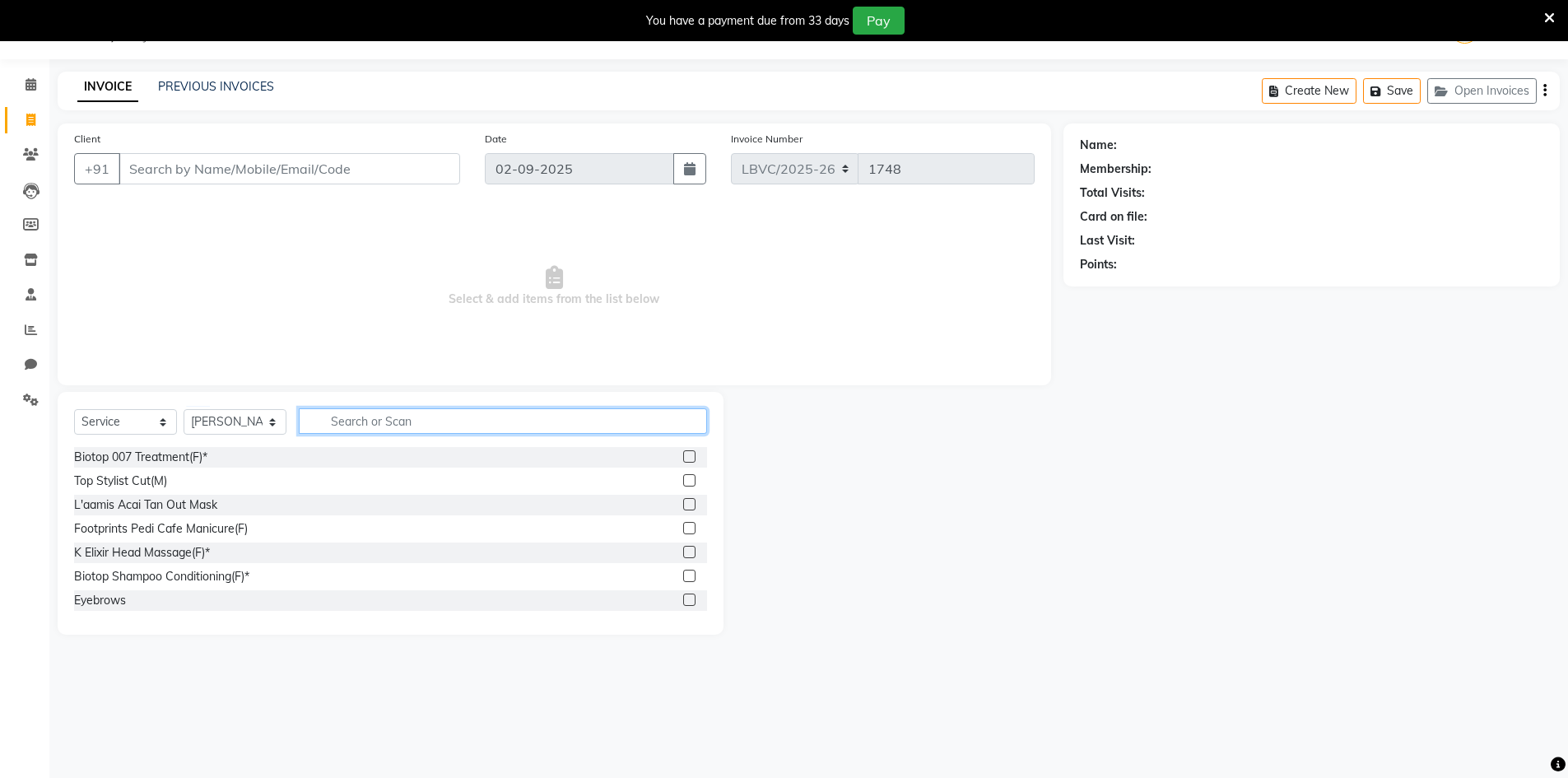
click at [437, 425] on input "text" at bounding box center [503, 421] width 408 height 26
type input "cut"
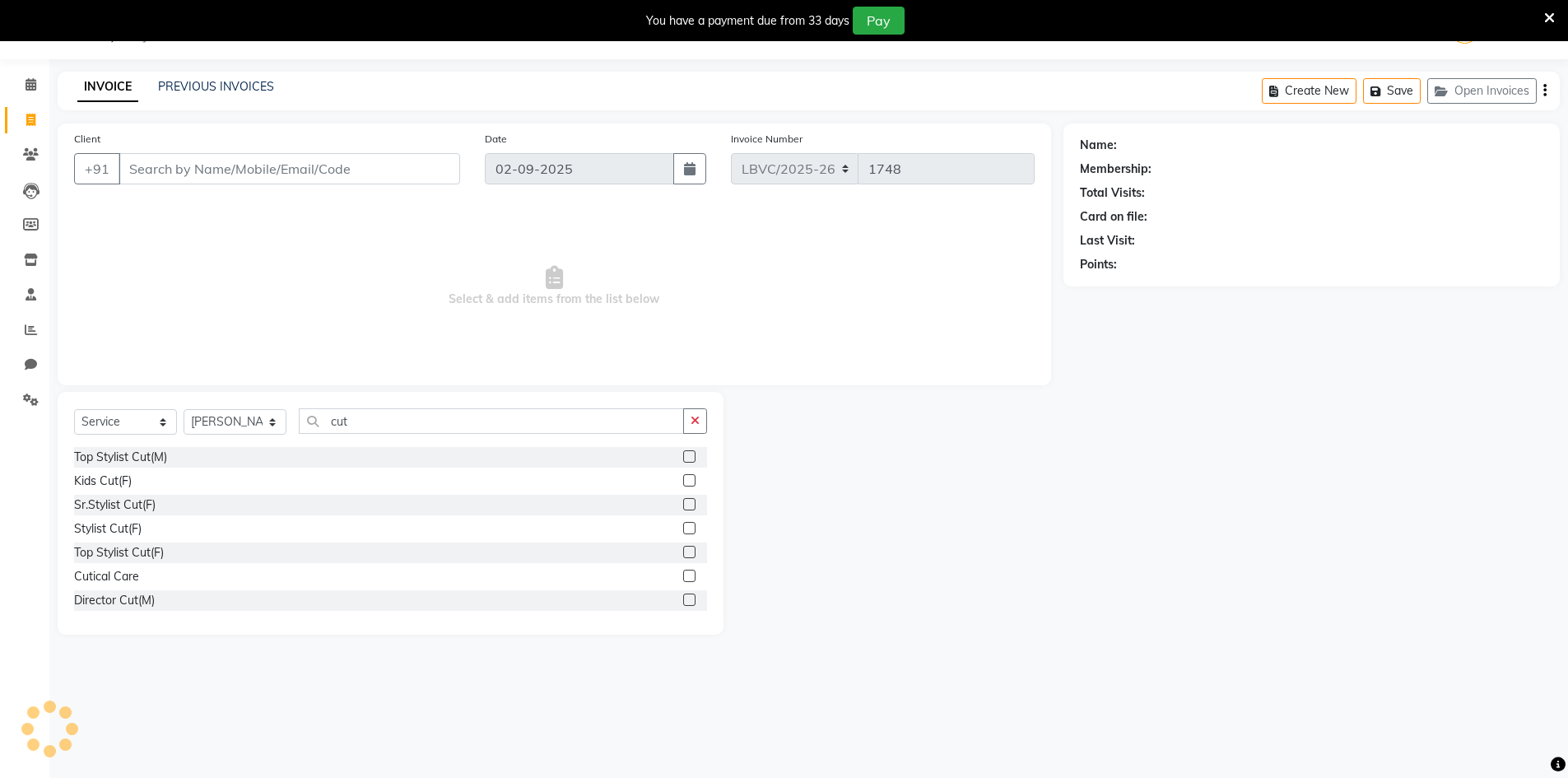
click at [684, 504] on div at bounding box center [695, 505] width 24 height 21
click at [683, 499] on label at bounding box center [689, 504] width 12 height 12
click at [683, 500] on input "checkbox" at bounding box center [688, 505] width 11 height 11
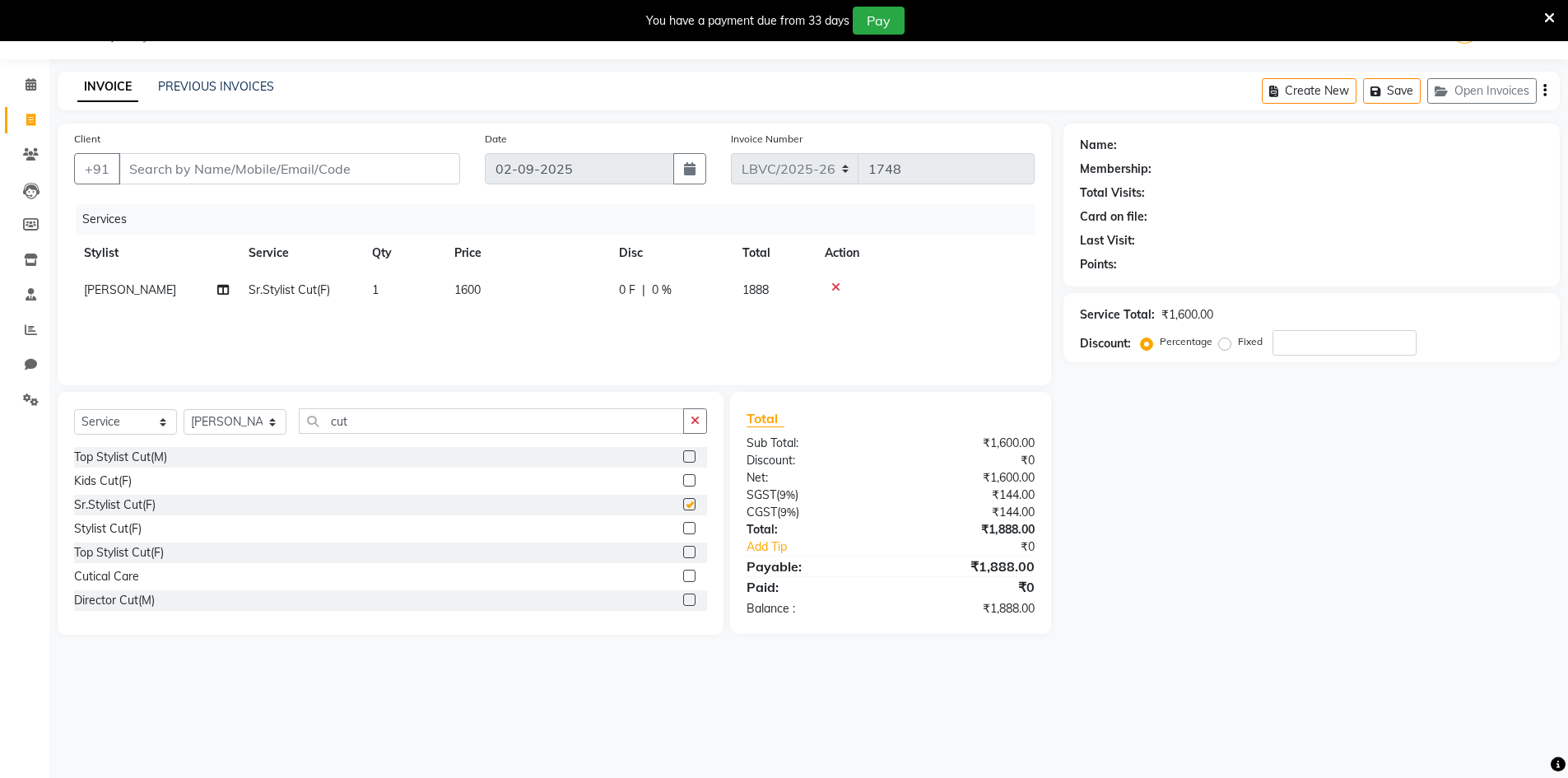
checkbox input "false"
click at [476, 282] on span "1600" at bounding box center [468, 289] width 26 height 15
select select "87802"
drag, startPoint x: 620, startPoint y: 294, endPoint x: 450, endPoint y: 292, distance: 170.0
click at [450, 292] on tr "Counter_Sales Manager [PERSON_NAME] Naobi Pooja [PERSON_NAME] [PERSON_NAME] [PE…" at bounding box center [554, 303] width 960 height 63
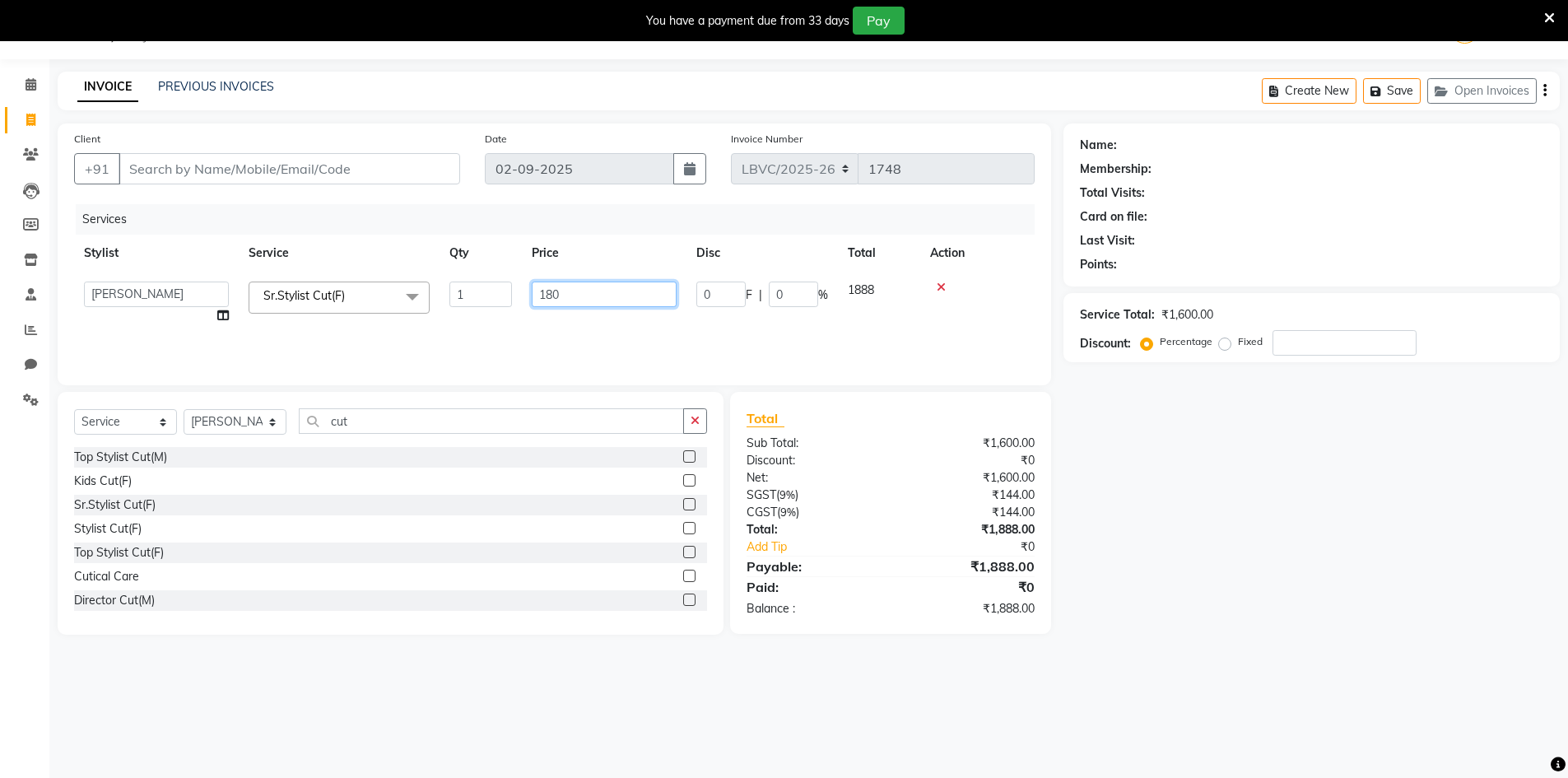
type input "1800"
drag, startPoint x: 256, startPoint y: 423, endPoint x: 256, endPoint y: 434, distance: 11.0
click at [256, 423] on select "Select Stylist Counter_Sales Manager [PERSON_NAME] [PERSON_NAME] [PERSON_NAME]" at bounding box center [235, 422] width 103 height 26
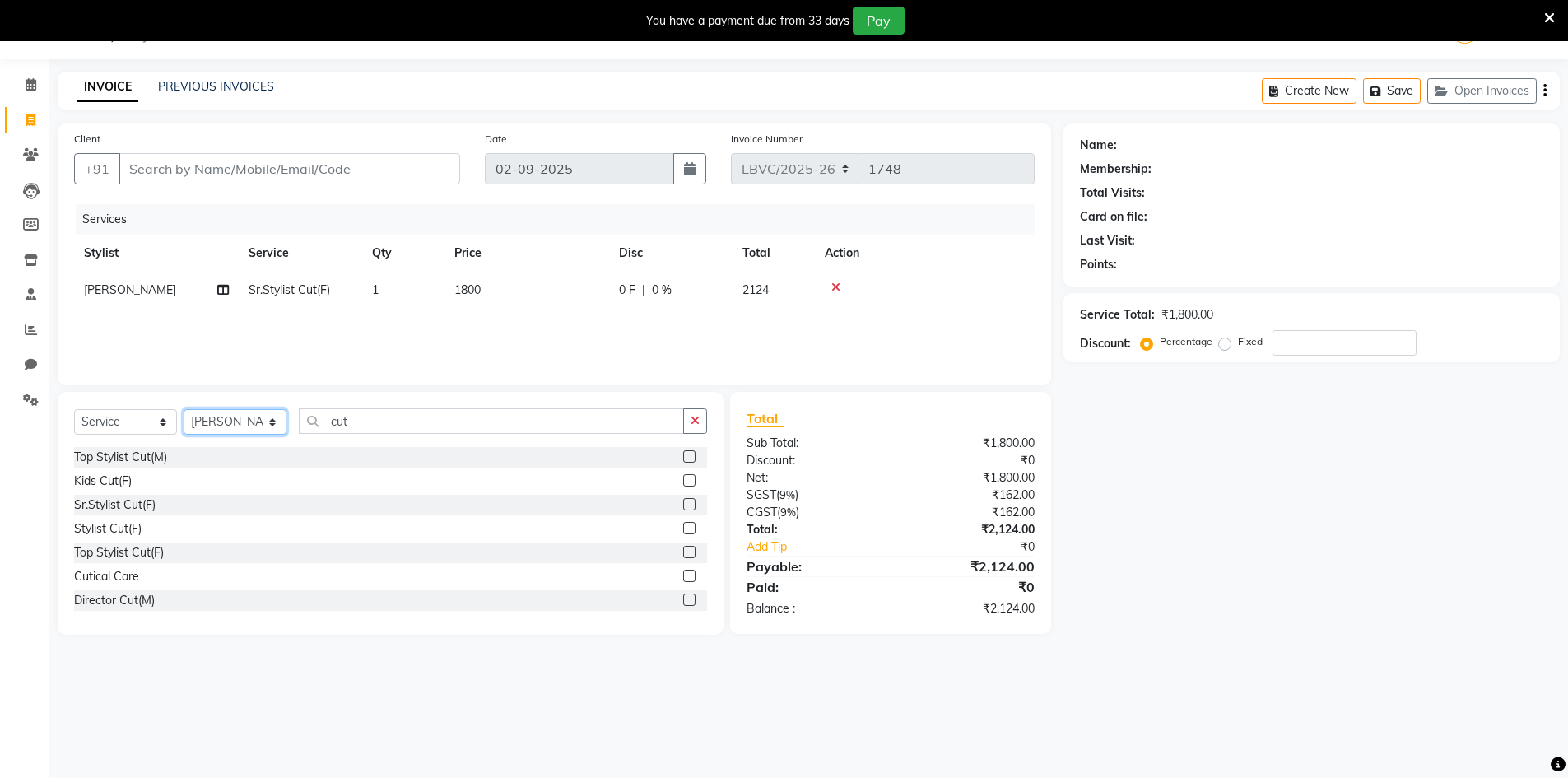
select select "87804"
click at [184, 409] on select "Select Stylist Counter_Sales Manager [PERSON_NAME] [PERSON_NAME] [PERSON_NAME]" at bounding box center [235, 422] width 103 height 26
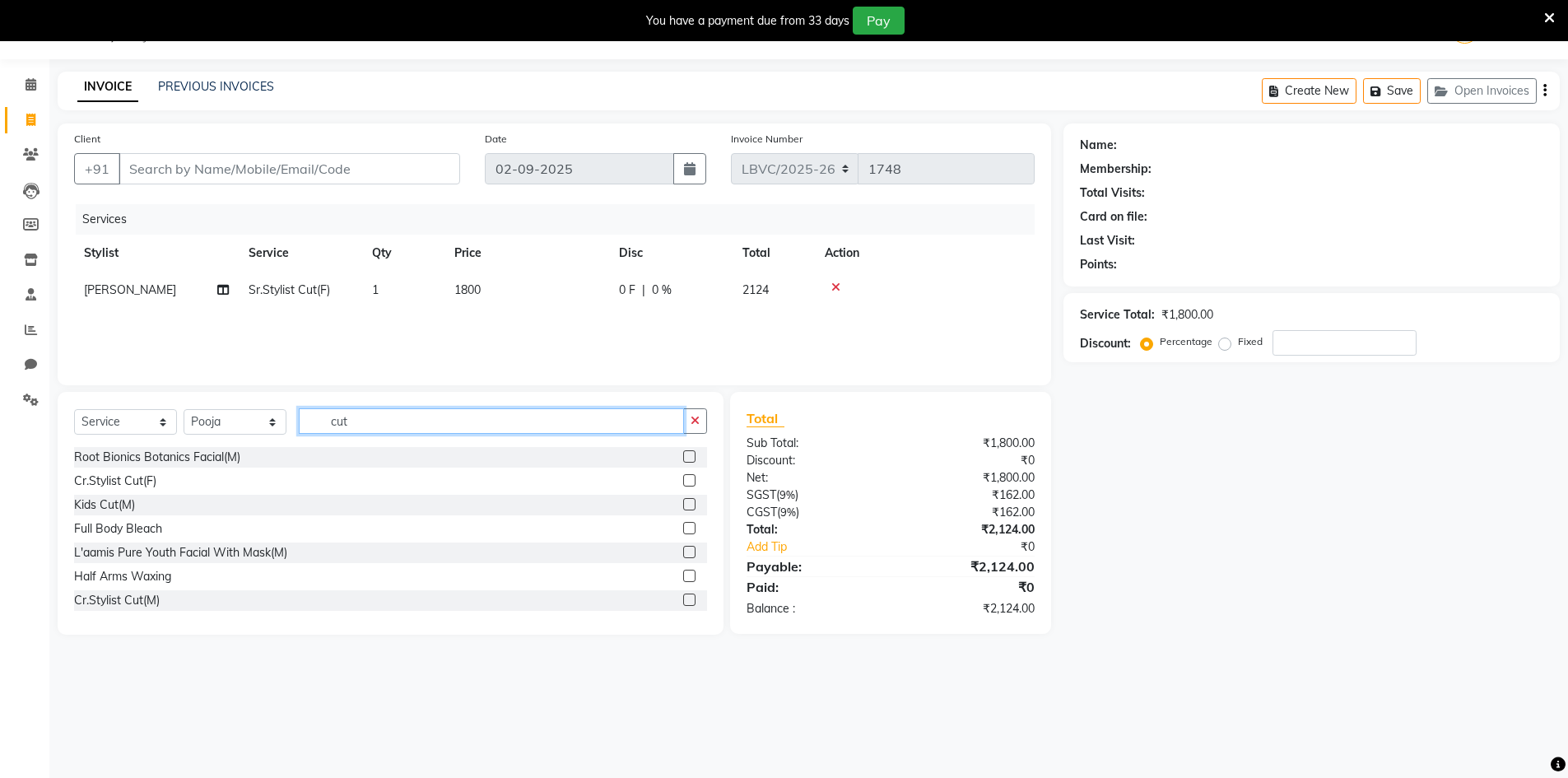
drag, startPoint x: 416, startPoint y: 427, endPoint x: 182, endPoint y: 411, distance: 234.5
click at [184, 412] on div "Select Service Product Membership Package Voucher Prepaid Gift Card Select Styl…" at bounding box center [390, 427] width 633 height 39
type input "eye"
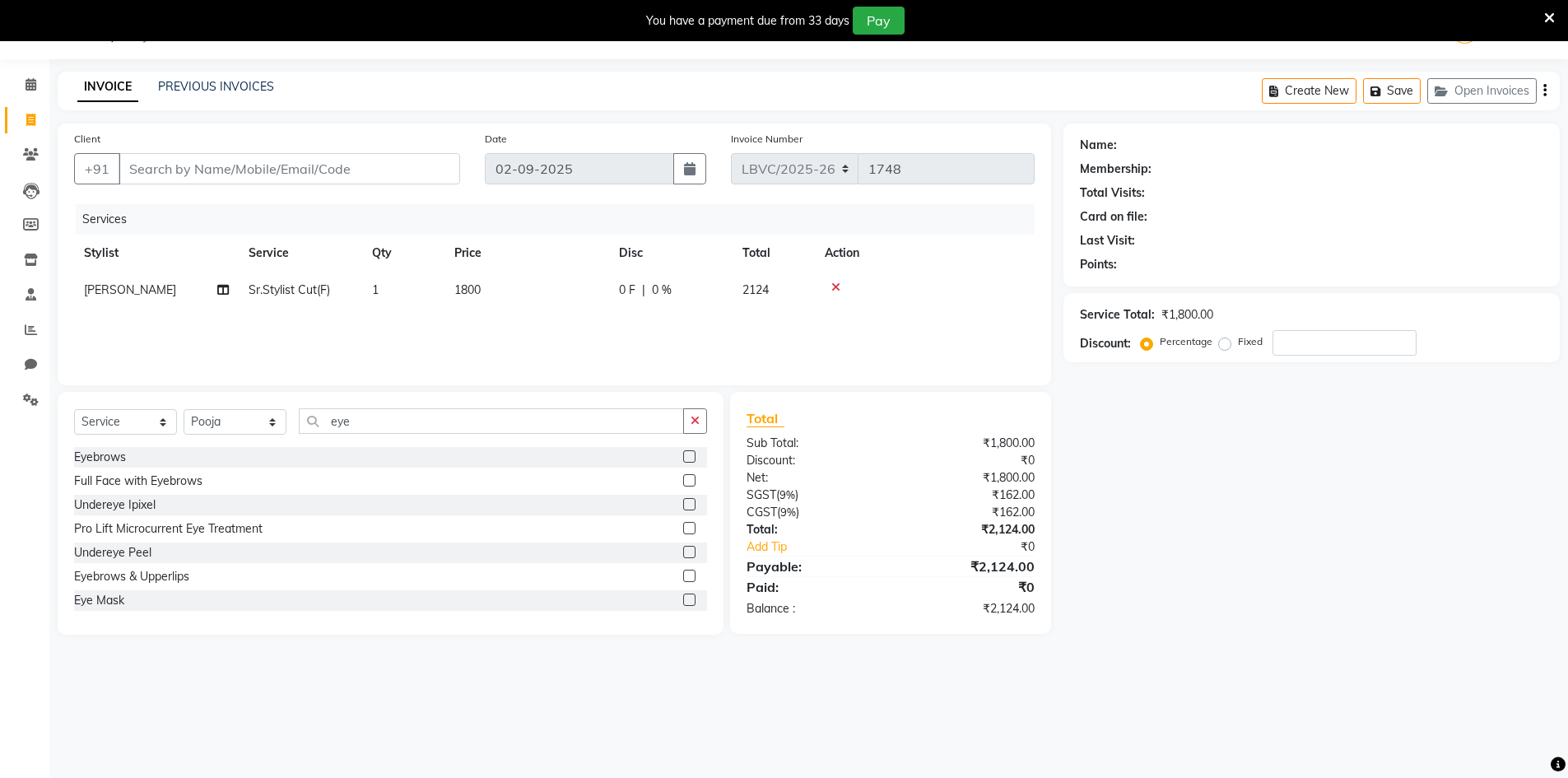
click at [683, 454] on label at bounding box center [689, 456] width 12 height 12
click at [683, 454] on input "checkbox" at bounding box center [688, 457] width 11 height 11
checkbox input "false"
click at [236, 167] on input "Client" at bounding box center [290, 168] width 342 height 31
click at [212, 177] on input "Client" at bounding box center [290, 168] width 342 height 31
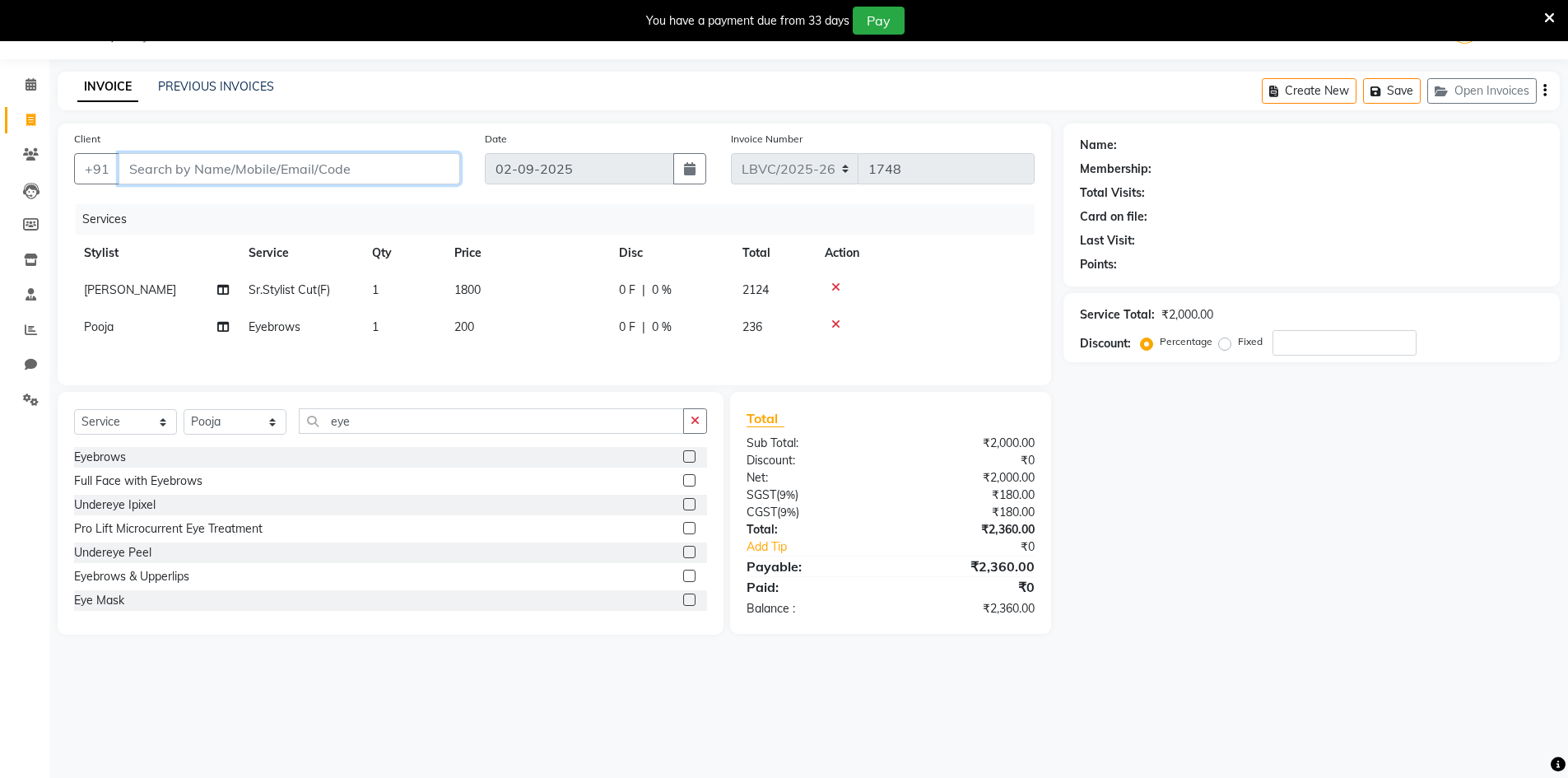
type input "w"
type input "0"
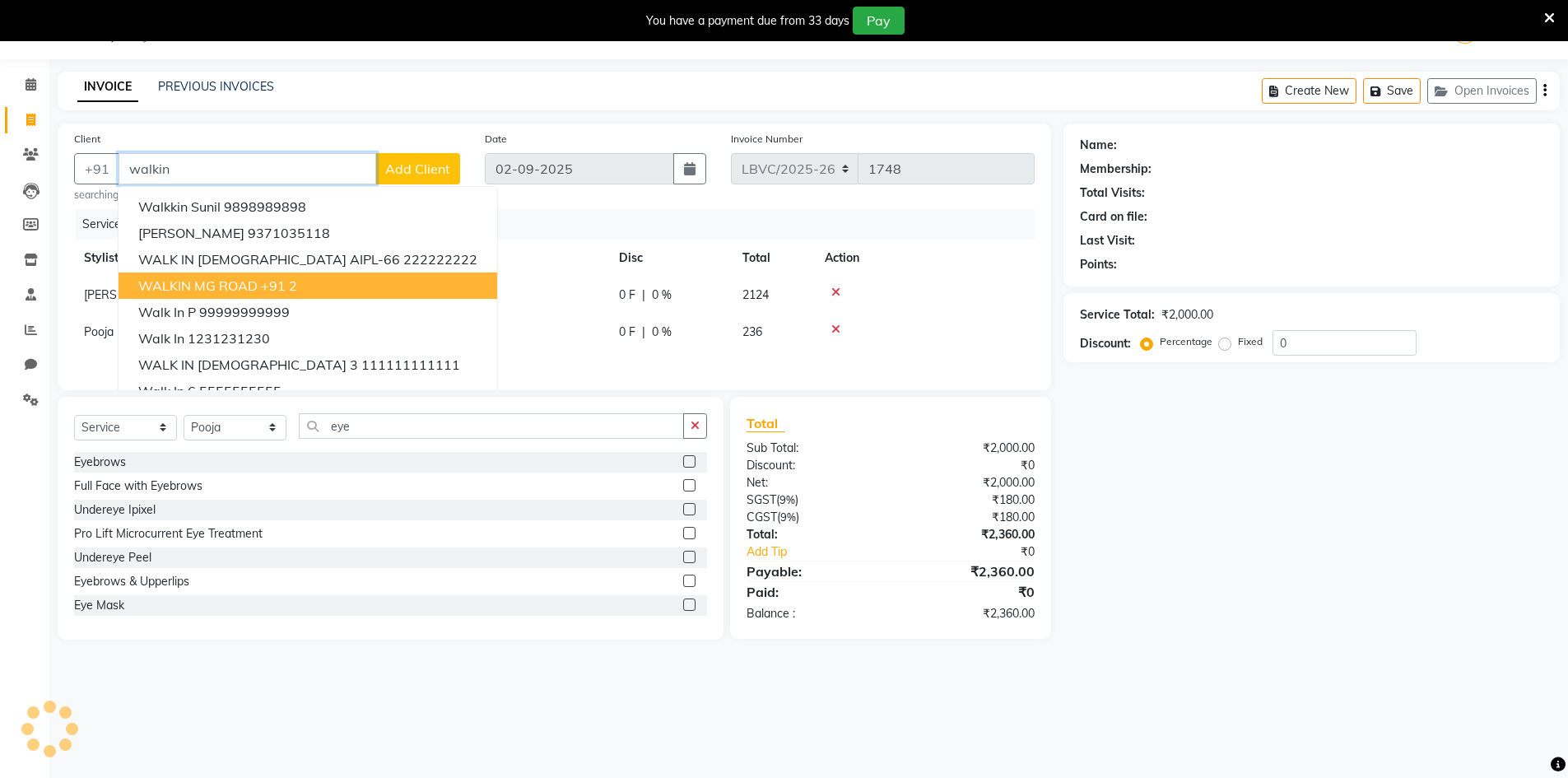
click at [229, 287] on span "WALKIN MG ROAD" at bounding box center [197, 286] width 119 height 16
type input "2"
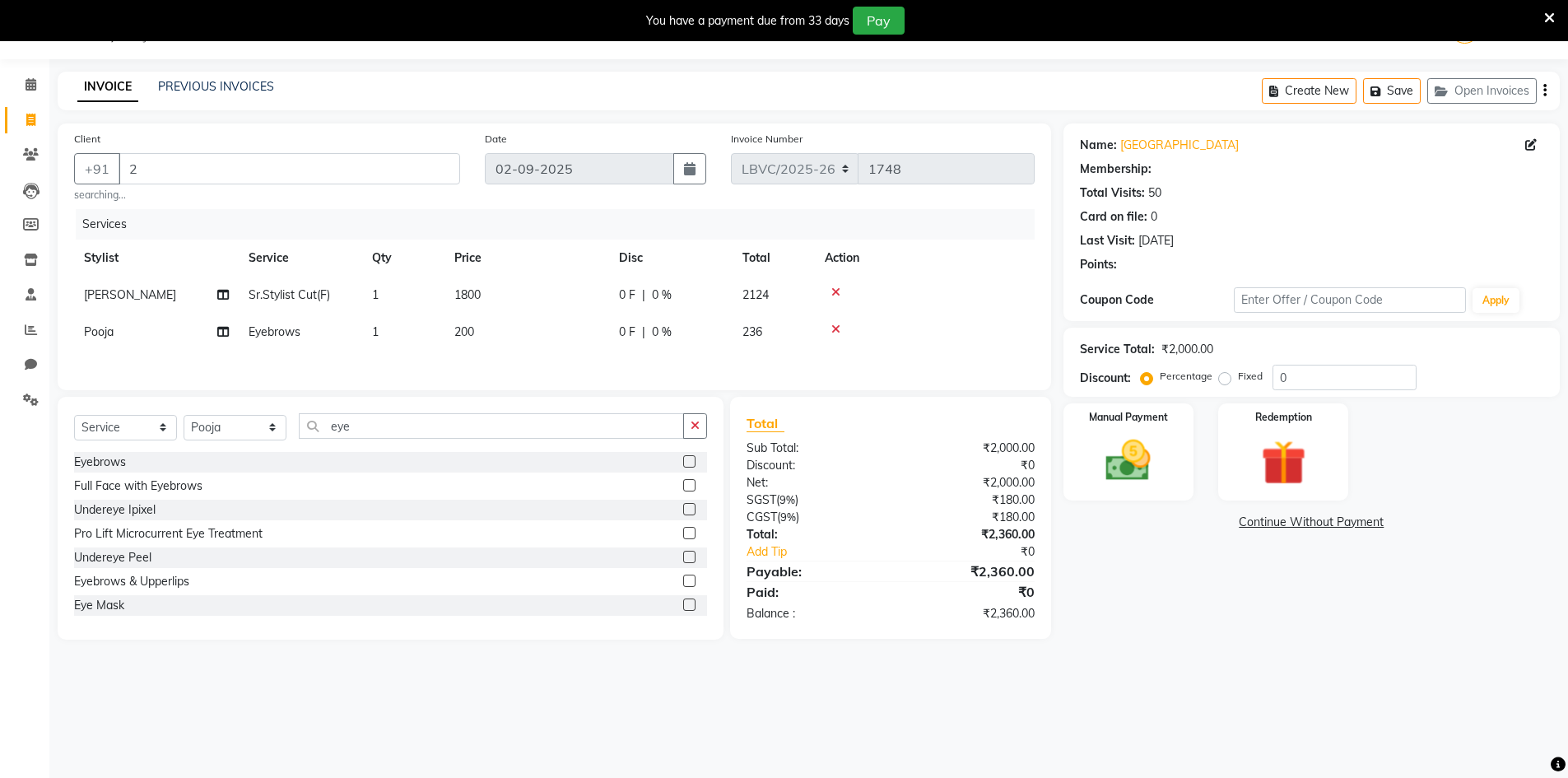
select select "1: Object"
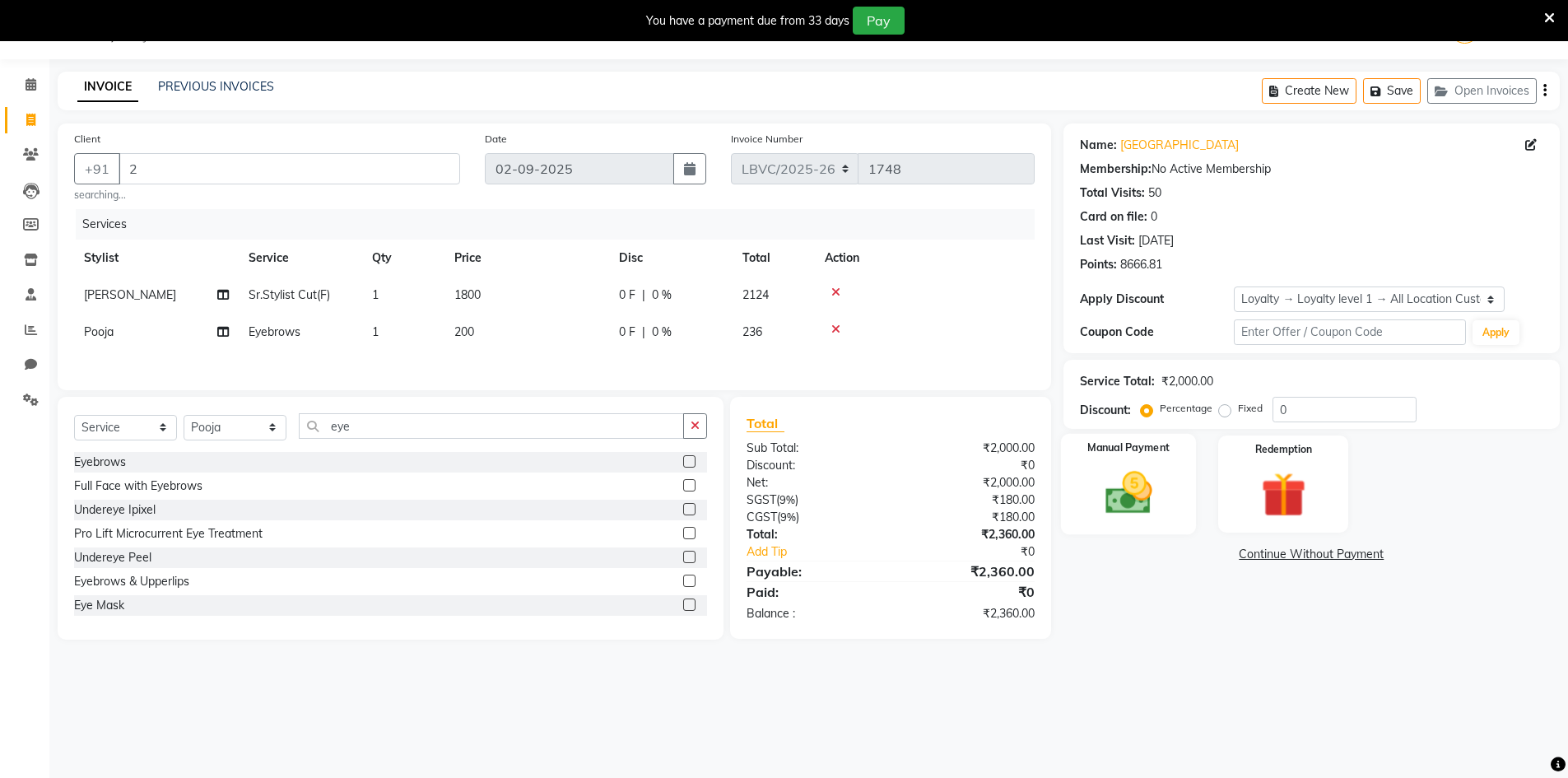
click at [1163, 506] on img at bounding box center [1128, 493] width 76 height 54
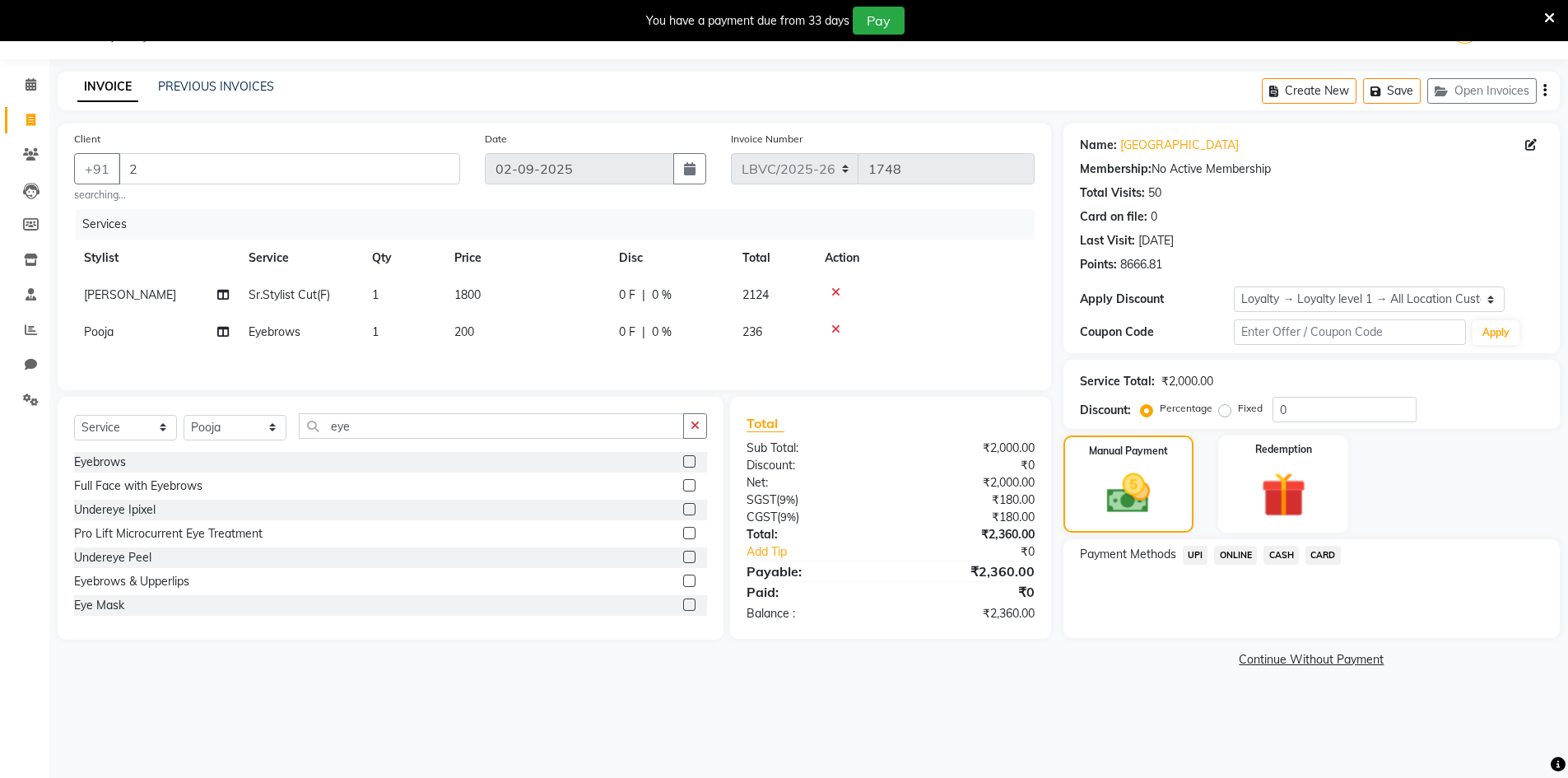
click at [1209, 555] on div "ONLINE" at bounding box center [1231, 557] width 49 height 22
click at [1235, 559] on span "ONLINE" at bounding box center [1235, 555] width 43 height 19
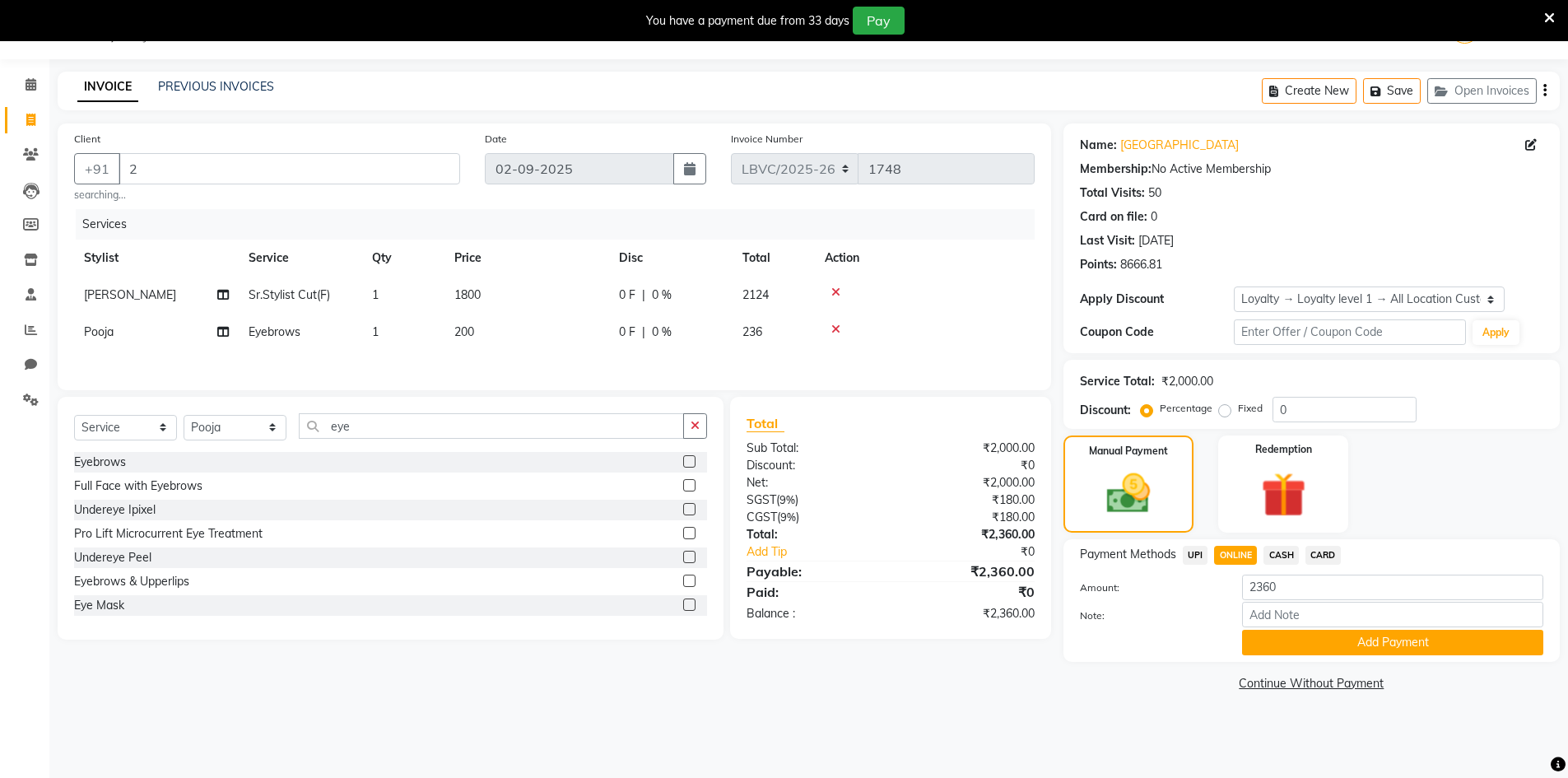
click at [1296, 559] on span "CASH" at bounding box center [1280, 555] width 35 height 19
click at [1285, 555] on span "CASH" at bounding box center [1280, 555] width 35 height 19
click at [1349, 654] on button "Add Payment" at bounding box center [1392, 643] width 301 height 26
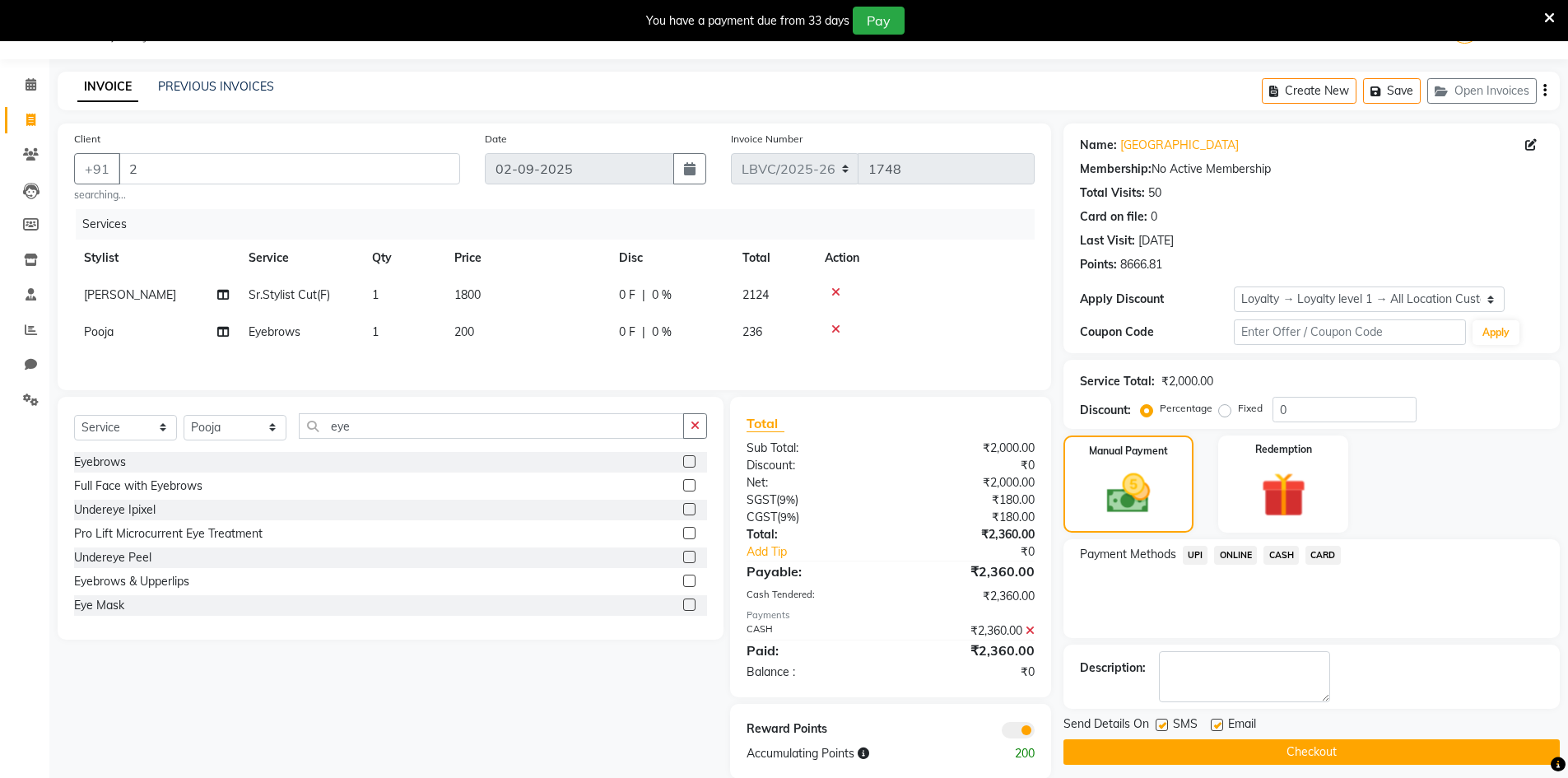
click at [1281, 752] on button "Checkout" at bounding box center [1311, 752] width 497 height 26
